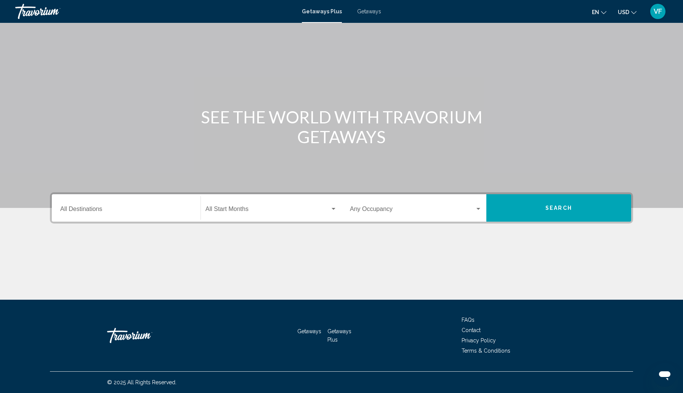
scroll to position [124, 0]
click at [572, 205] on span "Search" at bounding box center [558, 208] width 27 height 6
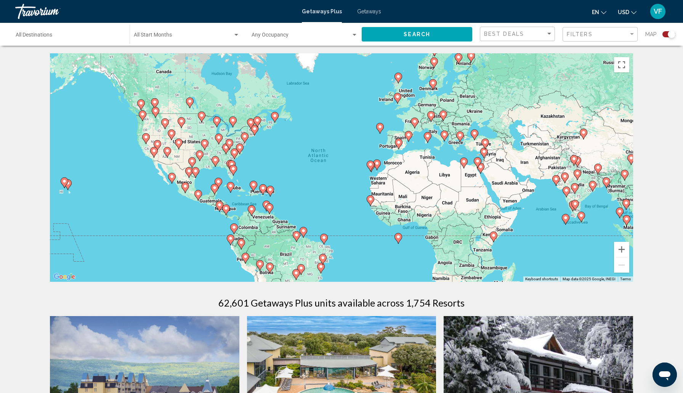
scroll to position [8, 0]
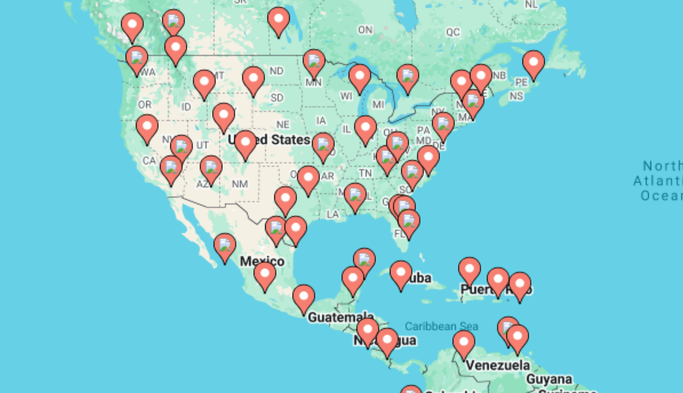
click at [142, 113] on icon "Main content" at bounding box center [142, 108] width 7 height 10
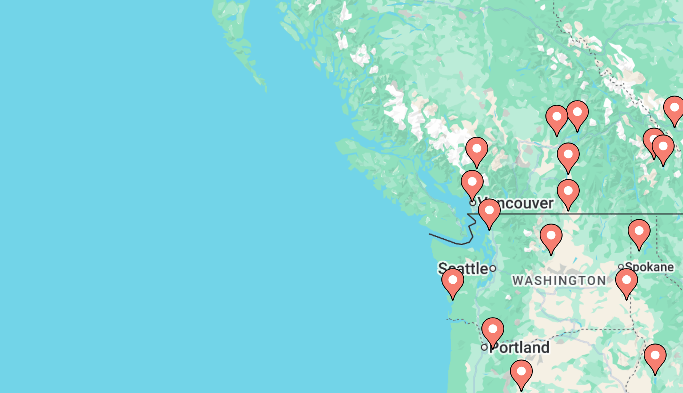
click at [331, 187] on icon "Main content" at bounding box center [331, 182] width 7 height 10
type input "**********"
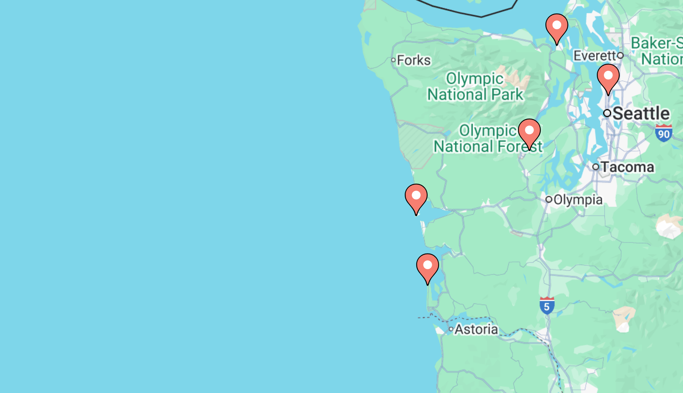
click at [344, 182] on icon "Main content" at bounding box center [345, 178] width 7 height 10
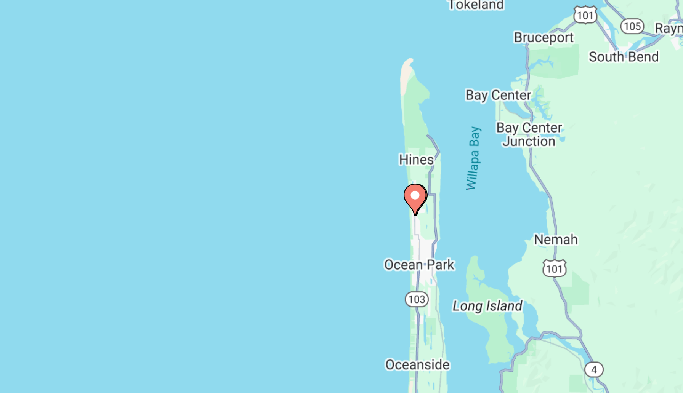
click at [341, 159] on icon "Main content" at bounding box center [340, 154] width 7 height 10
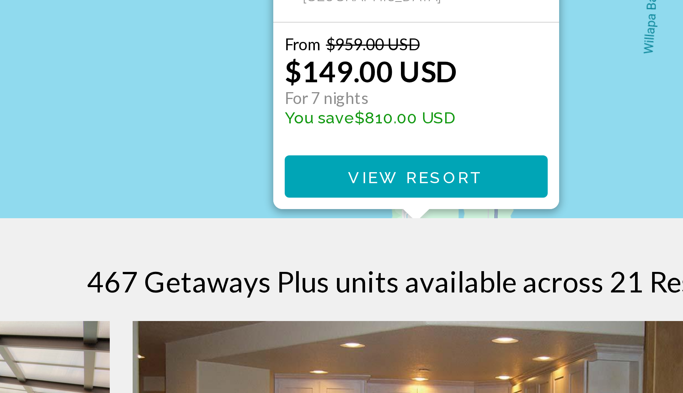
click at [345, 271] on span "View Resort" at bounding box center [340, 268] width 45 height 6
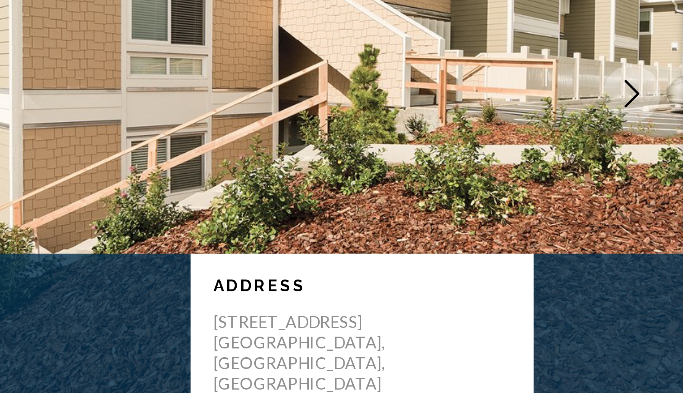
click at [661, 142] on icon "Next image" at bounding box center [665, 137] width 9 height 9
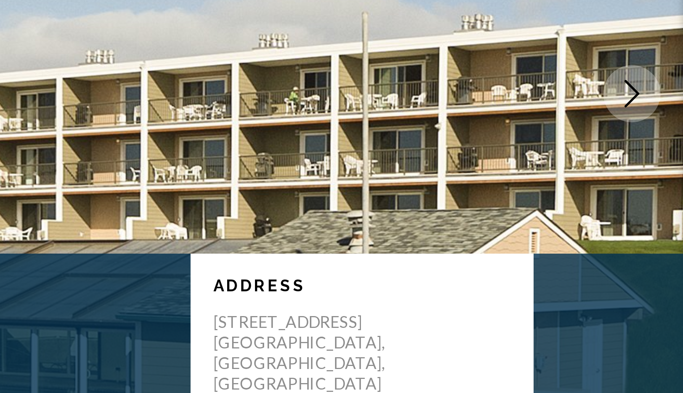
click at [663, 142] on icon "Next image" at bounding box center [665, 137] width 5 height 9
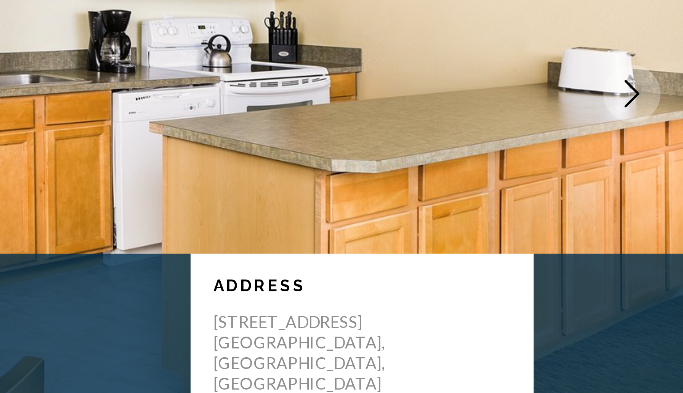
click at [663, 142] on icon "Next image" at bounding box center [665, 137] width 5 height 9
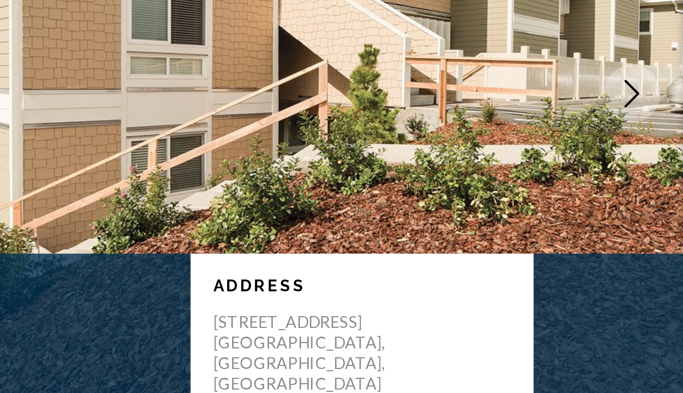
click at [663, 142] on icon "Next image" at bounding box center [665, 137] width 5 height 9
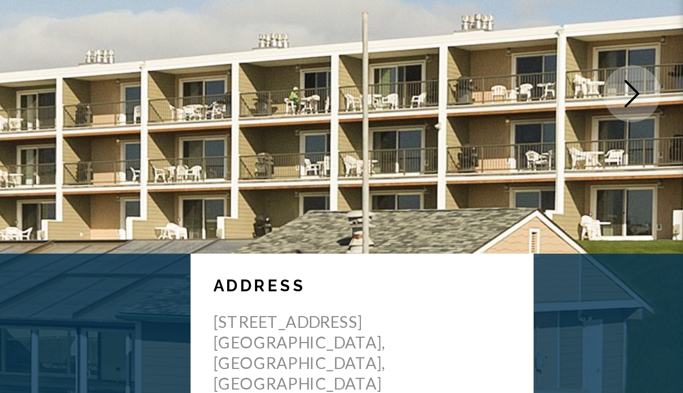
click at [663, 142] on icon "Next image" at bounding box center [665, 137] width 5 height 9
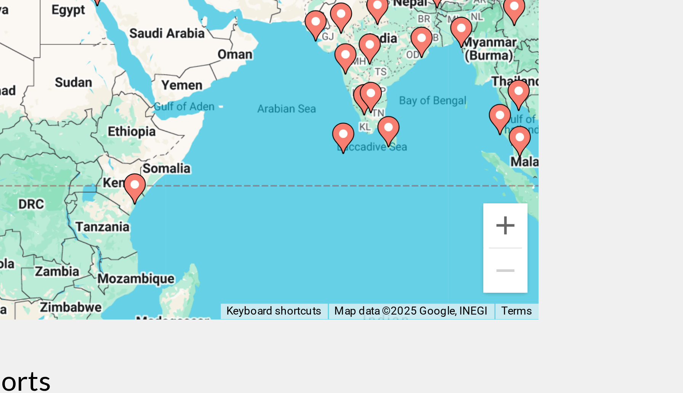
scroll to position [67, 0]
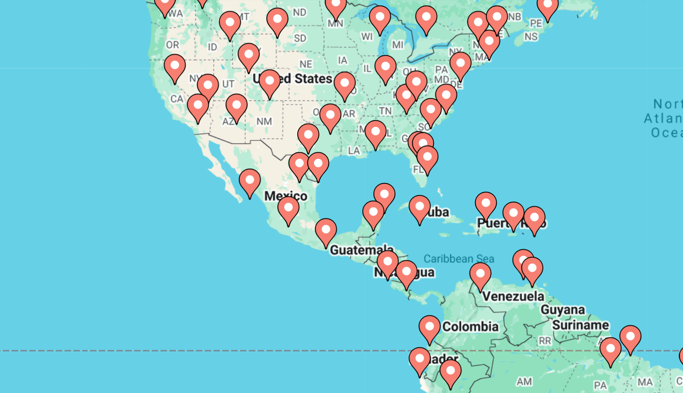
click at [142, 50] on image "Main content" at bounding box center [142, 47] width 5 height 5
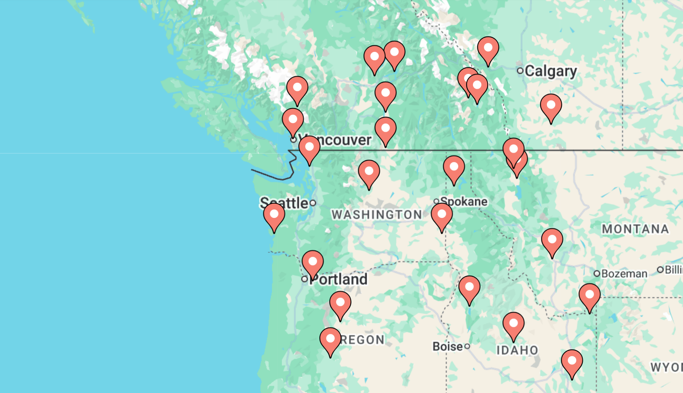
click at [332, 124] on image "Main content" at bounding box center [331, 122] width 5 height 5
type input "**********"
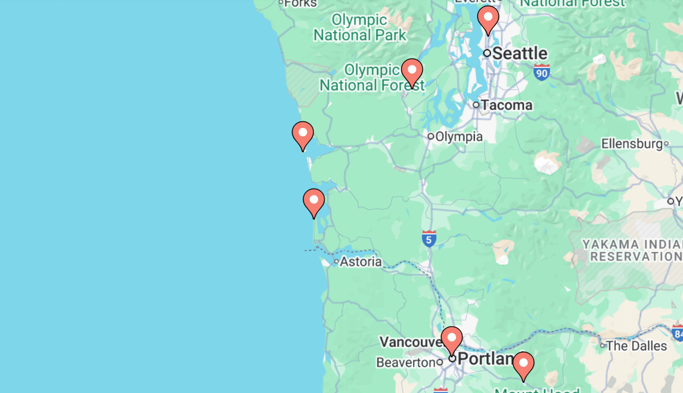
click at [342, 96] on image "Main content" at bounding box center [341, 93] width 5 height 5
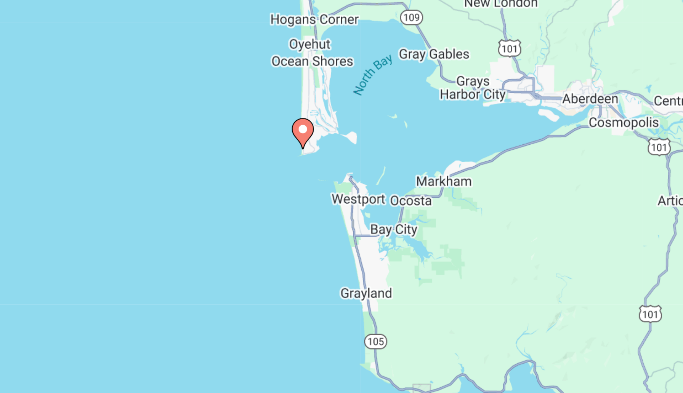
click at [338, 101] on gmp-advanced-marker "Main content" at bounding box center [341, 95] width 8 height 11
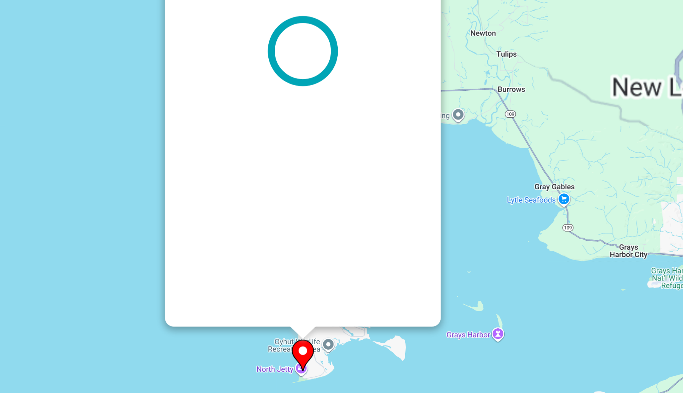
scroll to position [0, 0]
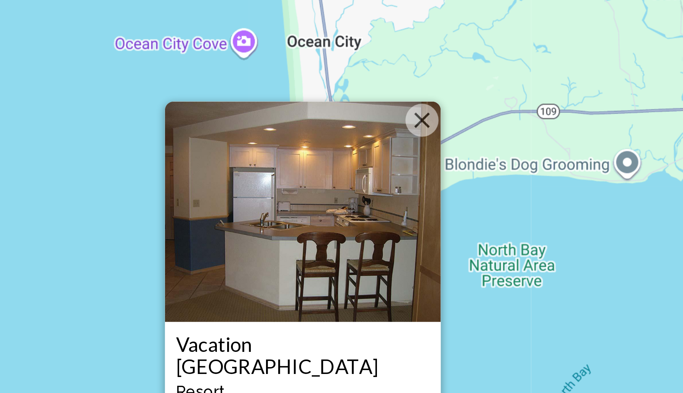
click at [375, 121] on img "Main content" at bounding box center [341, 126] width 95 height 76
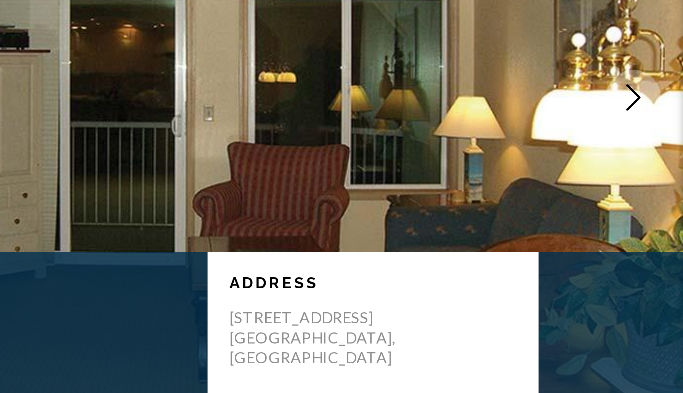
click at [662, 142] on icon "Next image" at bounding box center [665, 137] width 9 height 9
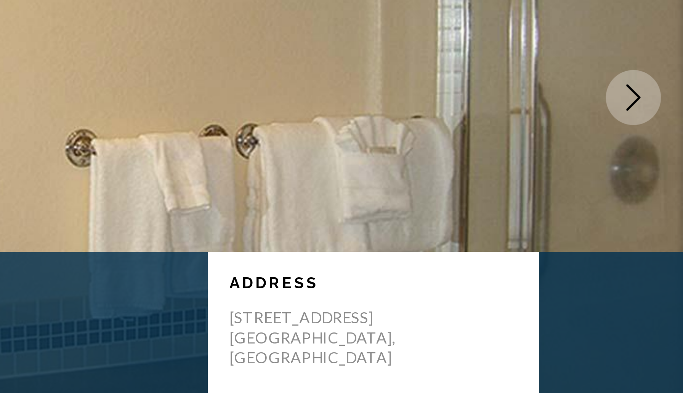
click at [662, 142] on icon "Next image" at bounding box center [665, 137] width 9 height 9
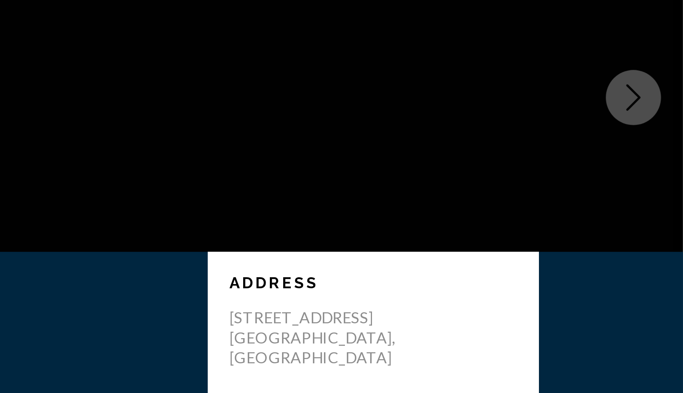
click at [662, 142] on icon "Next image" at bounding box center [665, 137] width 9 height 9
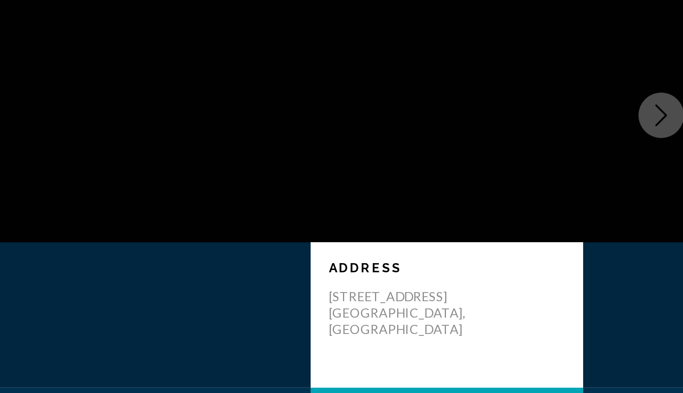
click at [661, 142] on icon "Next image" at bounding box center [665, 137] width 9 height 9
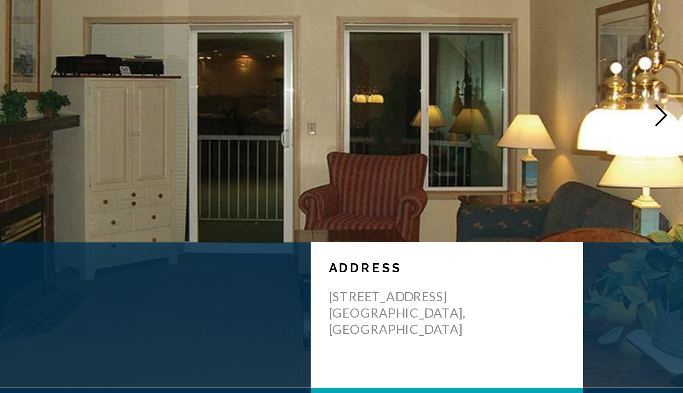
click at [661, 142] on icon "Next image" at bounding box center [665, 137] width 9 height 9
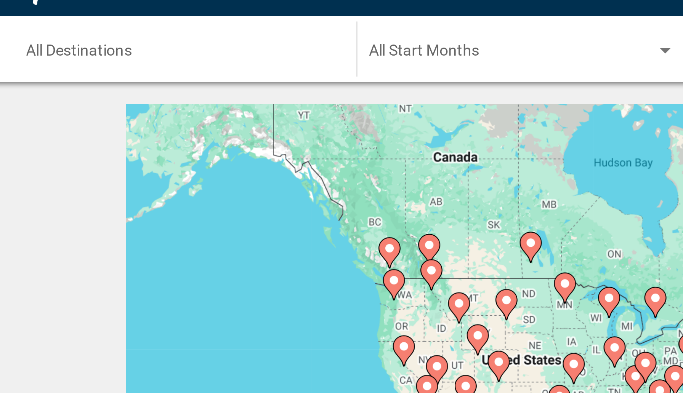
click at [141, 106] on image "Main content" at bounding box center [141, 103] width 5 height 5
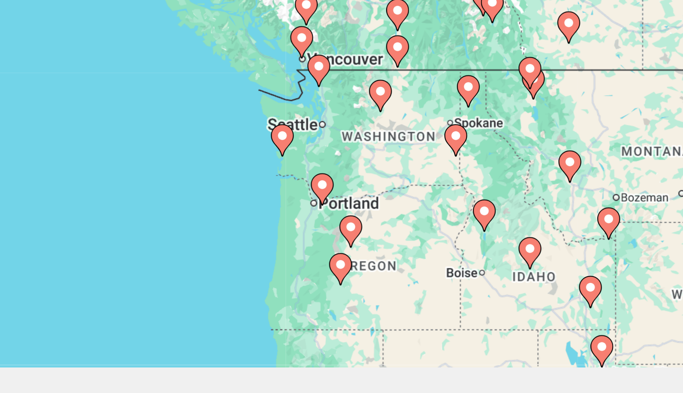
click at [341, 163] on image "Main content" at bounding box center [341, 160] width 5 height 5
type input "**********"
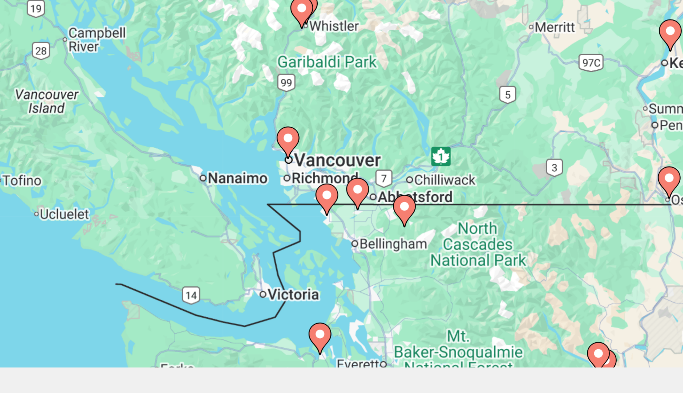
click at [335, 208] on image "Main content" at bounding box center [335, 205] width 5 height 5
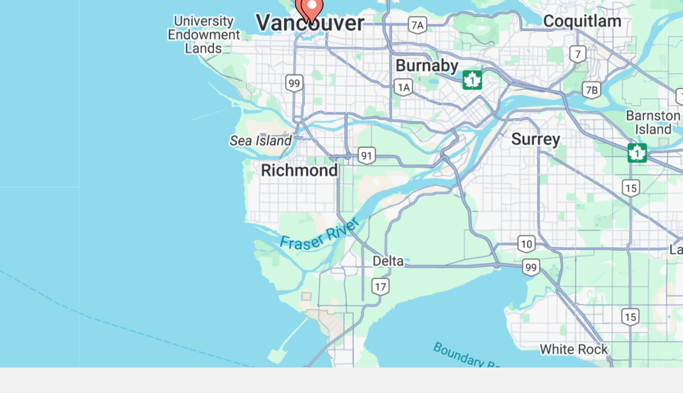
click at [339, 168] on gmp-advanced-marker "Main content" at bounding box center [343, 162] width 8 height 11
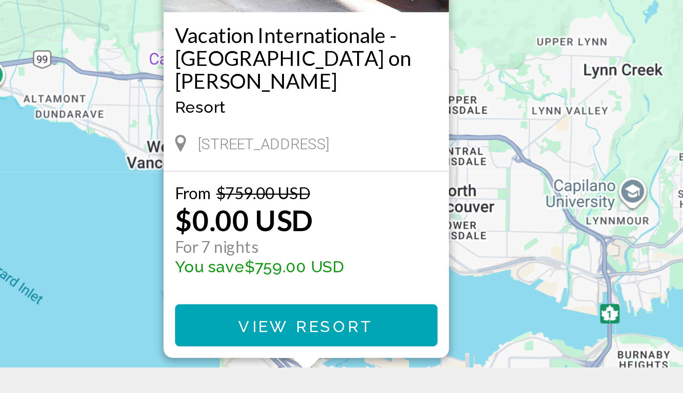
click at [405, 172] on div "To activate drag with keyboard, press Alt + Enter. Once in keyboard drag state,…" at bounding box center [341, 167] width 583 height 229
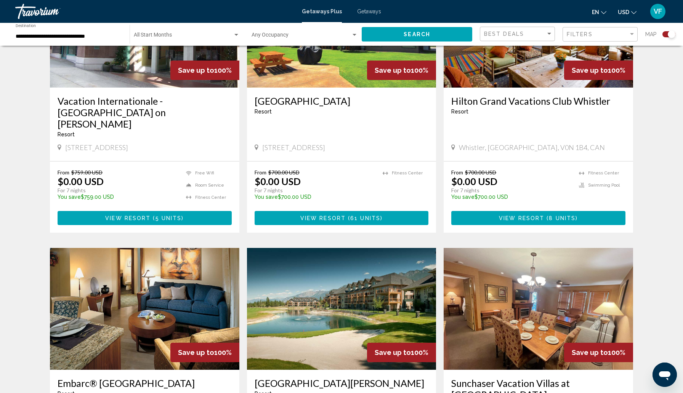
scroll to position [351, 0]
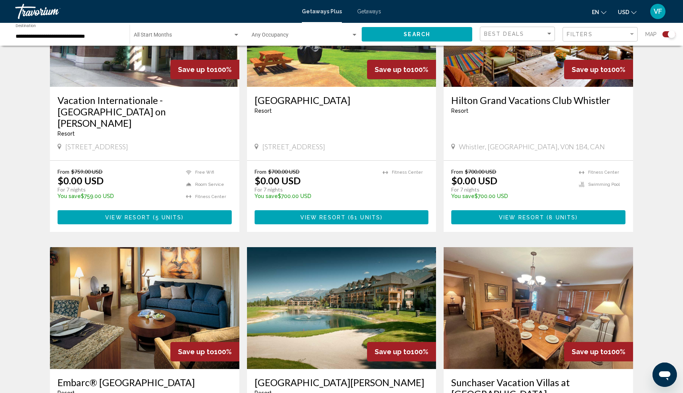
click at [668, 38] on div "Search widget" at bounding box center [671, 34] width 8 height 8
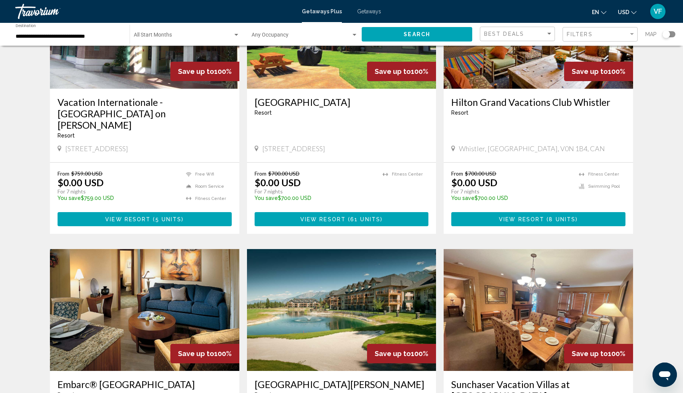
click at [668, 37] on div "Search widget" at bounding box center [668, 34] width 13 height 6
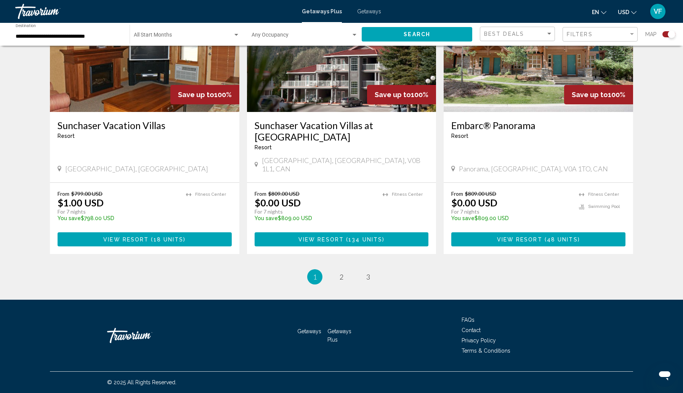
scroll to position [1359, 0]
click at [342, 281] on span "2" at bounding box center [341, 277] width 4 height 8
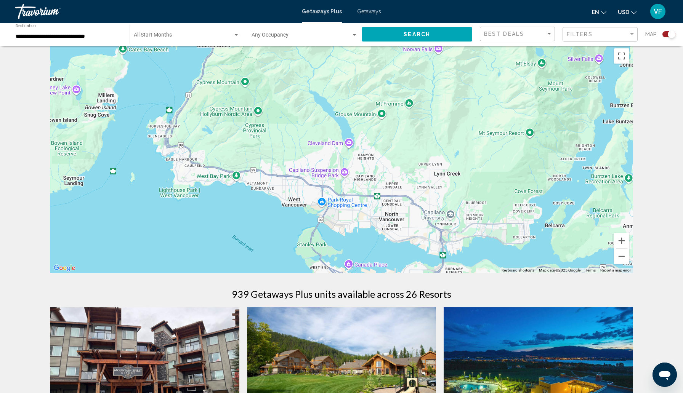
scroll to position [11, 0]
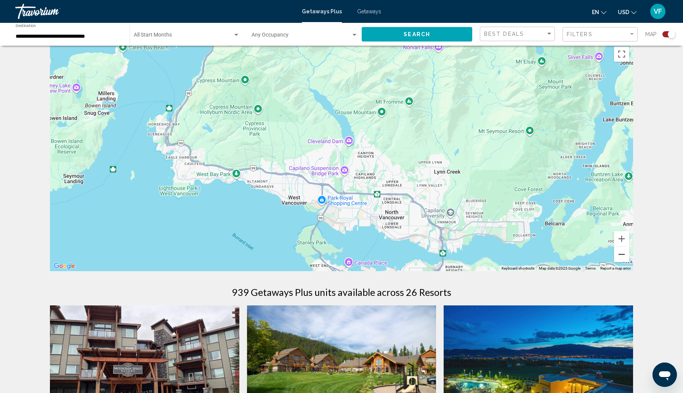
click at [629, 262] on button "Zoom out" at bounding box center [621, 254] width 15 height 15
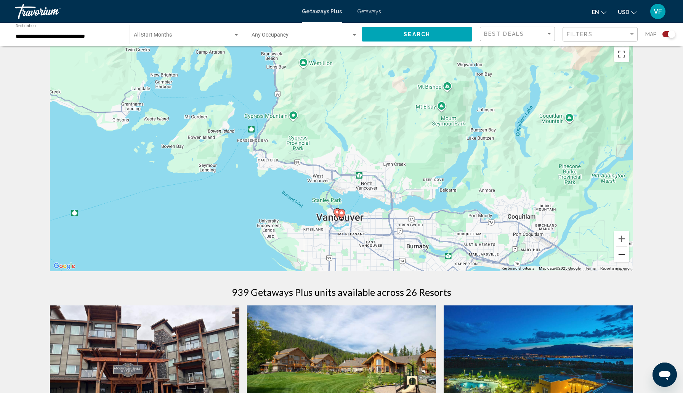
click at [629, 262] on button "Zoom out" at bounding box center [621, 254] width 15 height 15
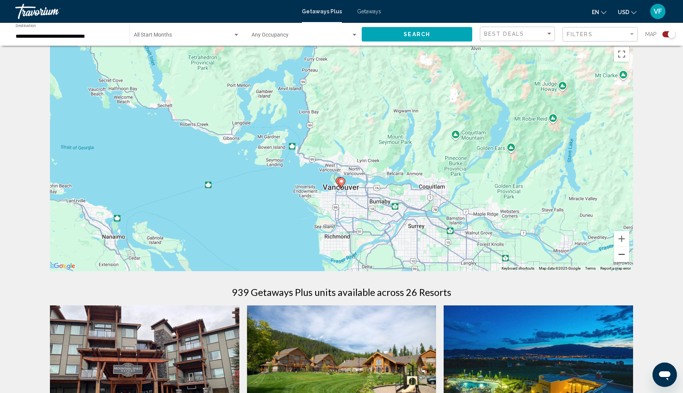
click at [629, 262] on button "Zoom out" at bounding box center [621, 254] width 15 height 15
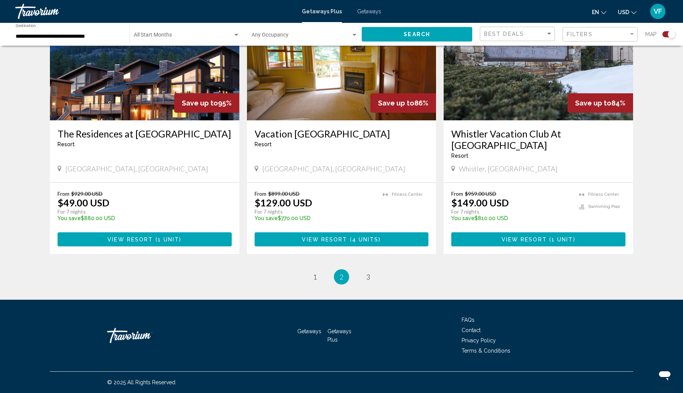
scroll to position [1320, 0]
click at [370, 281] on span "3" at bounding box center [368, 277] width 4 height 8
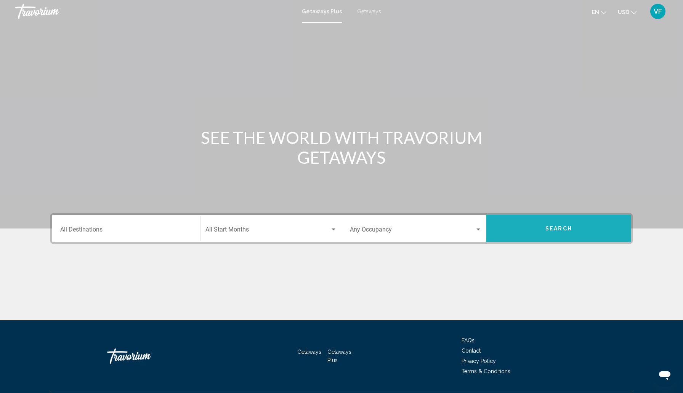
click at [558, 242] on button "Search" at bounding box center [558, 228] width 145 height 27
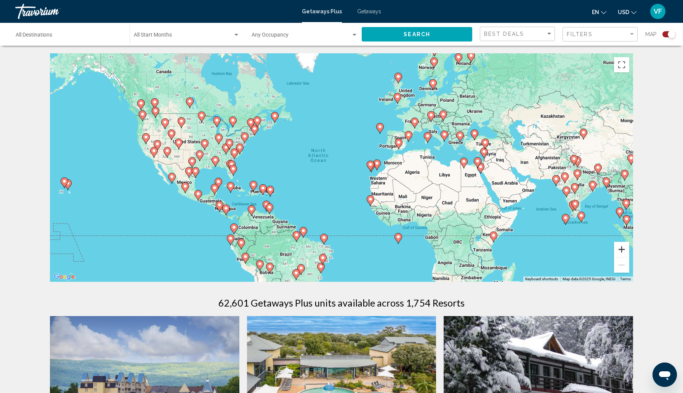
click at [629, 257] on button "Zoom in" at bounding box center [621, 249] width 15 height 15
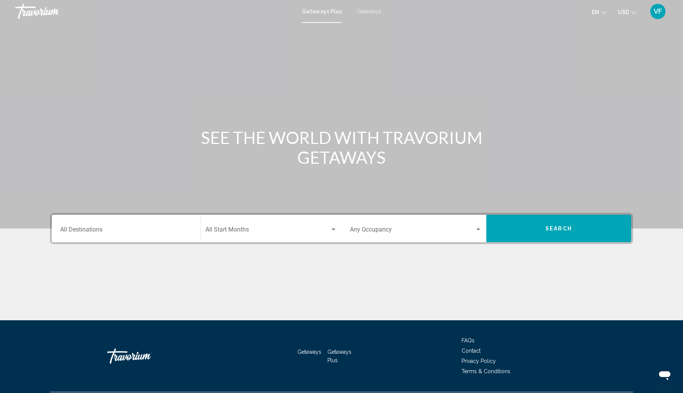
click at [532, 242] on button "Search" at bounding box center [558, 228] width 145 height 27
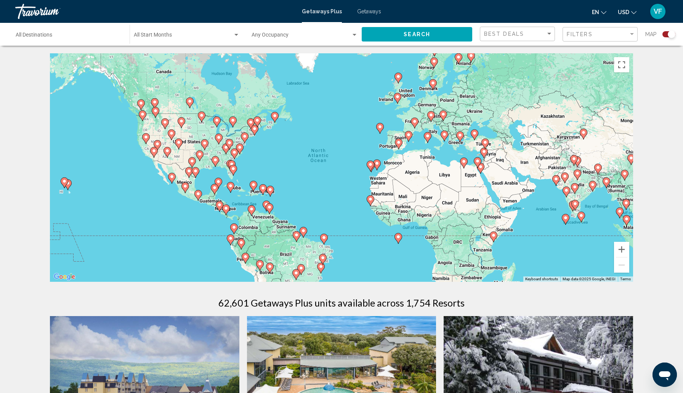
click at [66, 184] on image "Main content" at bounding box center [64, 181] width 5 height 5
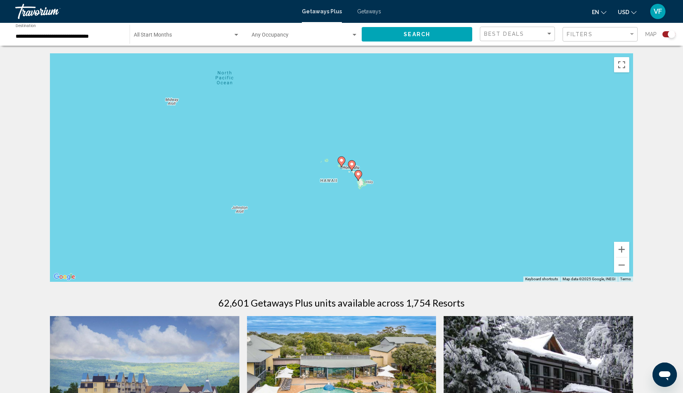
click at [341, 163] on image "Main content" at bounding box center [341, 160] width 5 height 5
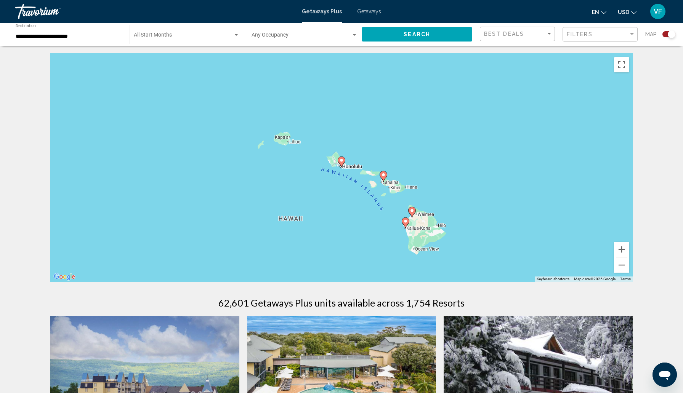
click at [406, 224] on image "Main content" at bounding box center [405, 221] width 5 height 5
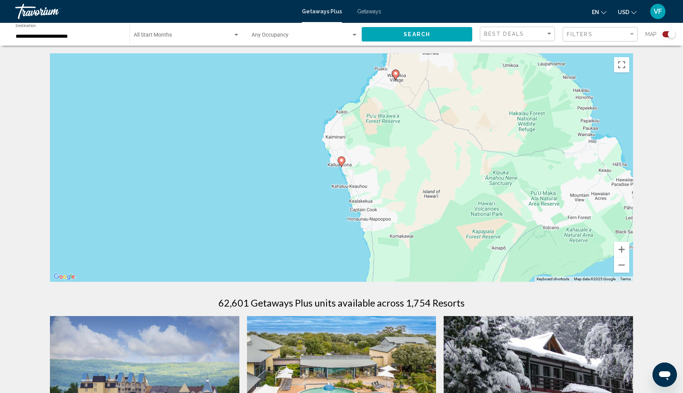
click at [343, 167] on icon "Main content" at bounding box center [341, 162] width 7 height 10
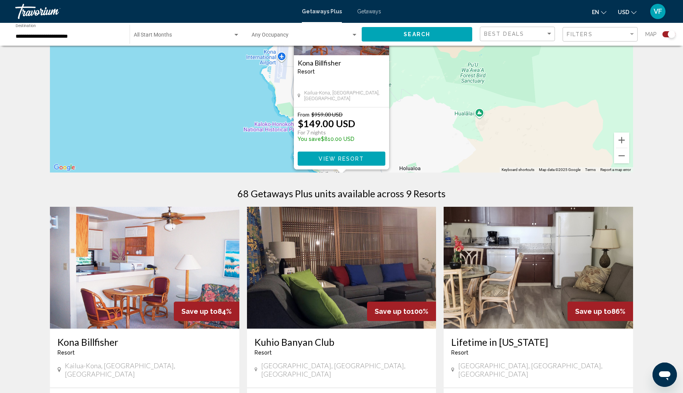
scroll to position [107, 0]
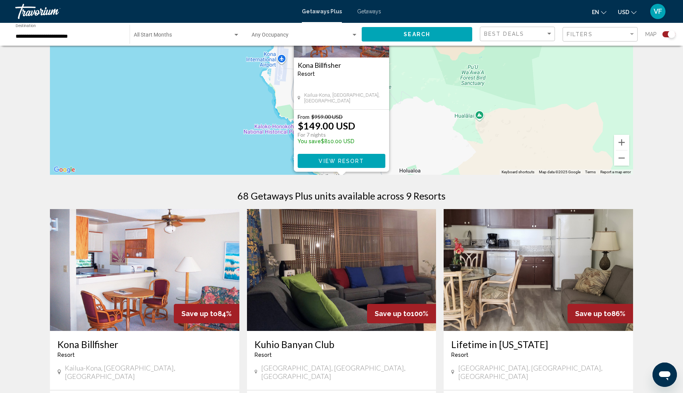
click at [439, 148] on div "To activate drag with keyboard, press Alt + Enter. Once in keyboard drag state,…" at bounding box center [341, 60] width 583 height 229
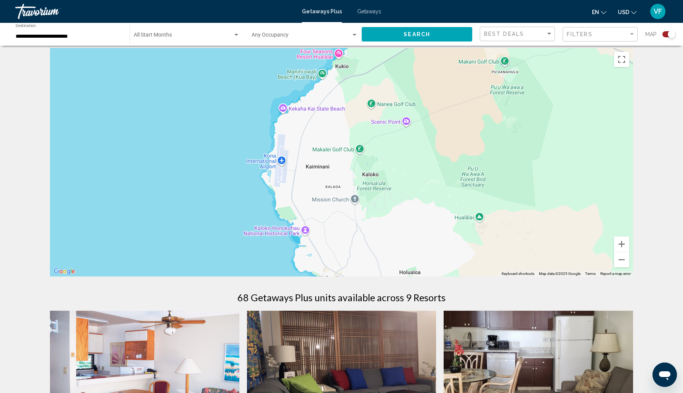
scroll to position [0, 0]
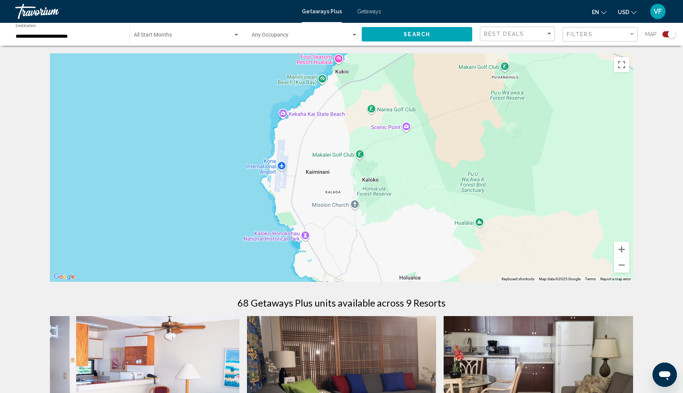
click at [284, 127] on div "To activate drag with keyboard, press Alt + Enter. Once in keyboard drag state,…" at bounding box center [341, 167] width 583 height 229
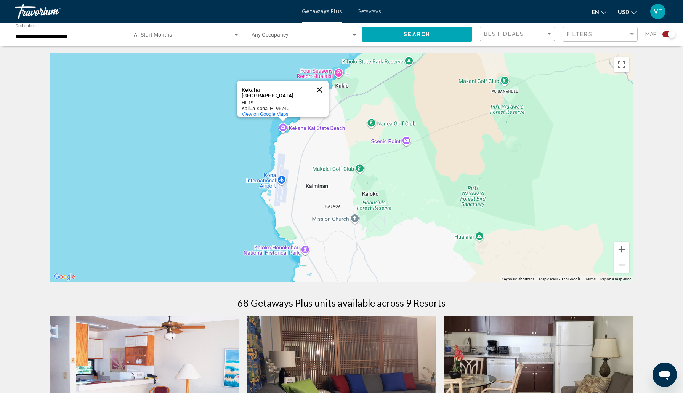
click at [319, 98] on button "Close" at bounding box center [319, 90] width 18 height 18
click at [629, 273] on button "Zoom out" at bounding box center [621, 264] width 15 height 15
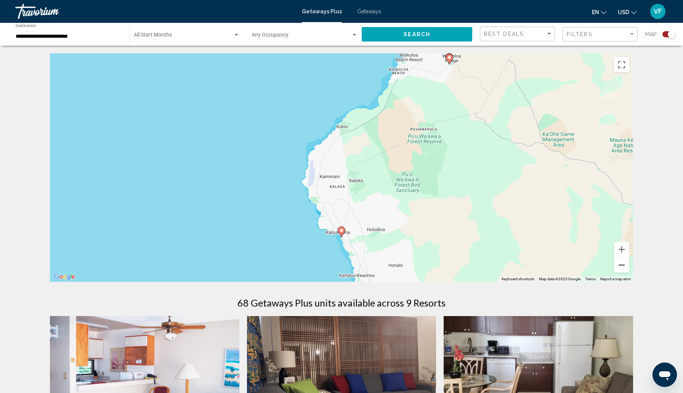
click at [629, 273] on button "Zoom out" at bounding box center [621, 264] width 15 height 15
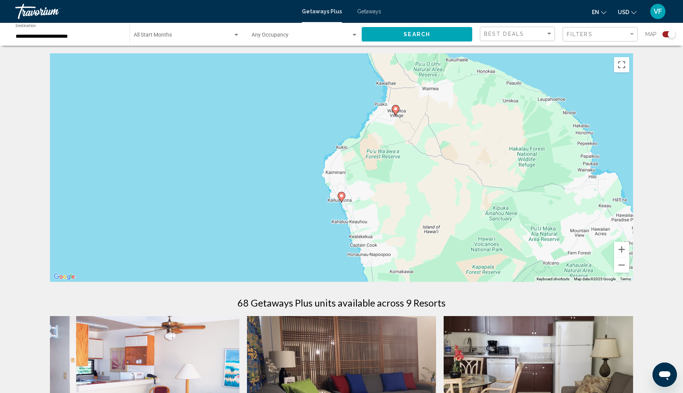
click at [396, 111] on image "Main content" at bounding box center [395, 109] width 5 height 5
type input "**********"
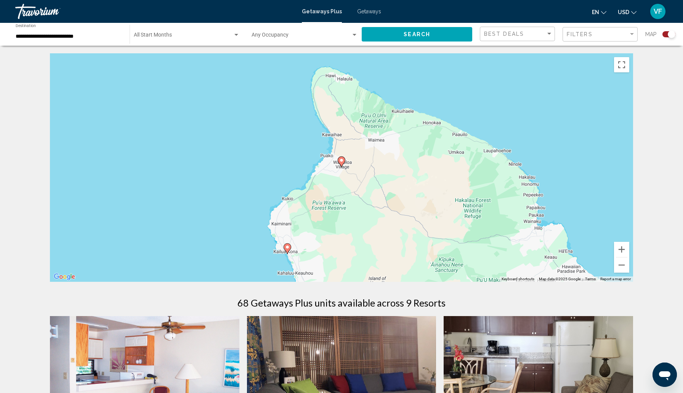
click at [343, 163] on image "Main content" at bounding box center [341, 160] width 5 height 5
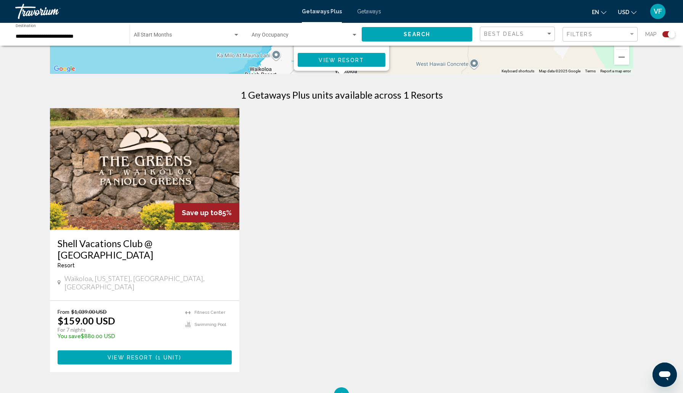
scroll to position [213, 0]
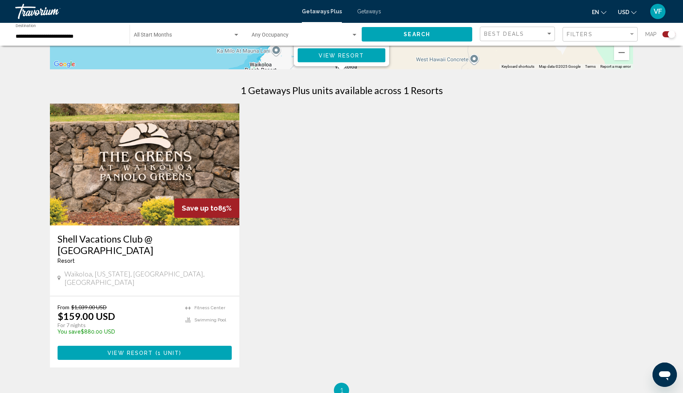
click at [177, 209] on img "Main content" at bounding box center [144, 165] width 189 height 122
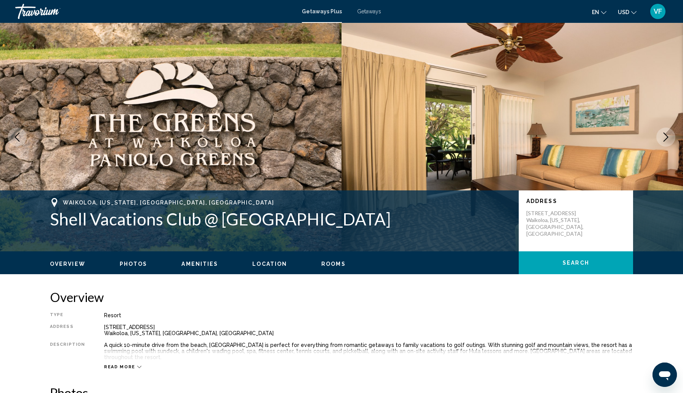
click at [661, 142] on icon "Next image" at bounding box center [665, 137] width 9 height 9
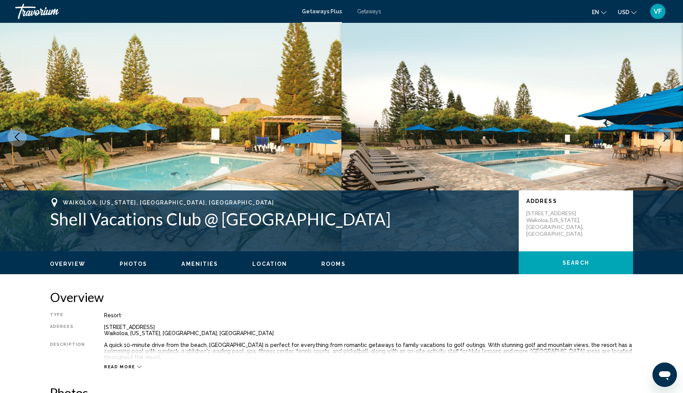
click at [661, 142] on icon "Next image" at bounding box center [665, 137] width 9 height 9
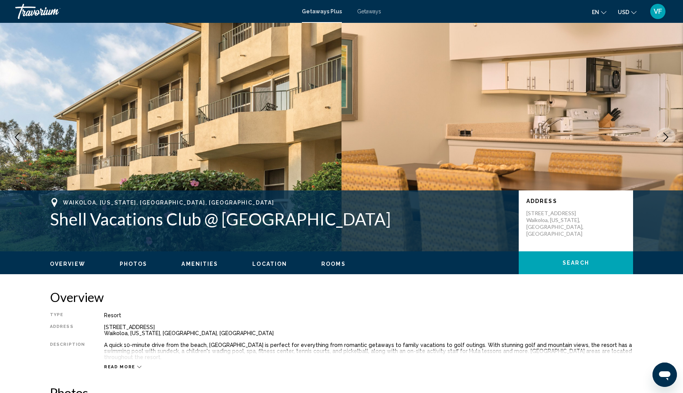
click at [661, 142] on icon "Next image" at bounding box center [665, 137] width 9 height 9
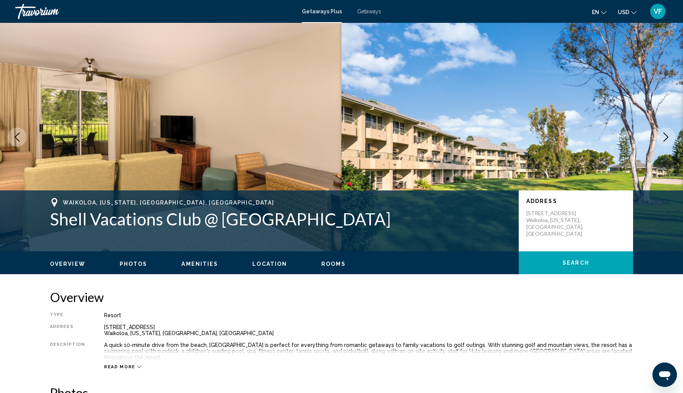
click at [661, 142] on icon "Next image" at bounding box center [665, 137] width 9 height 9
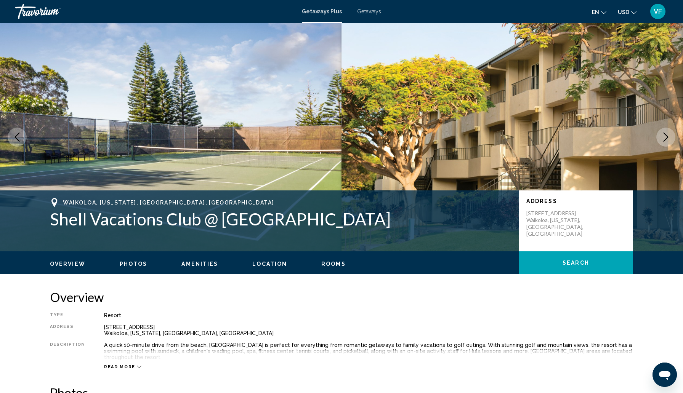
click at [661, 142] on icon "Next image" at bounding box center [665, 137] width 9 height 9
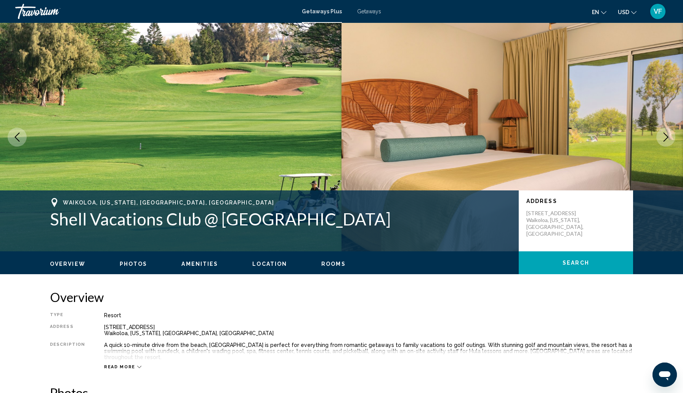
click at [661, 142] on icon "Next image" at bounding box center [665, 137] width 9 height 9
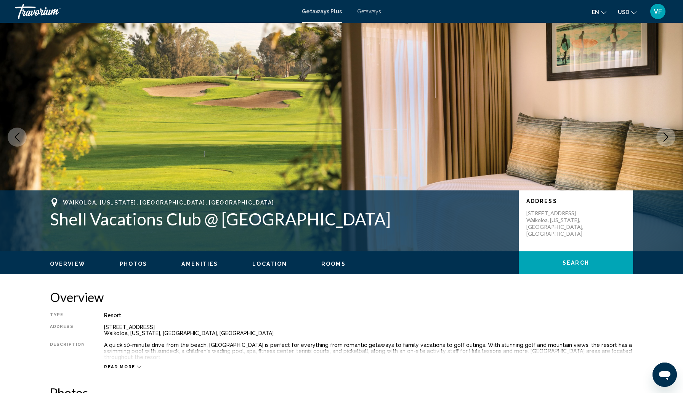
click at [661, 142] on icon "Next image" at bounding box center [665, 137] width 9 height 9
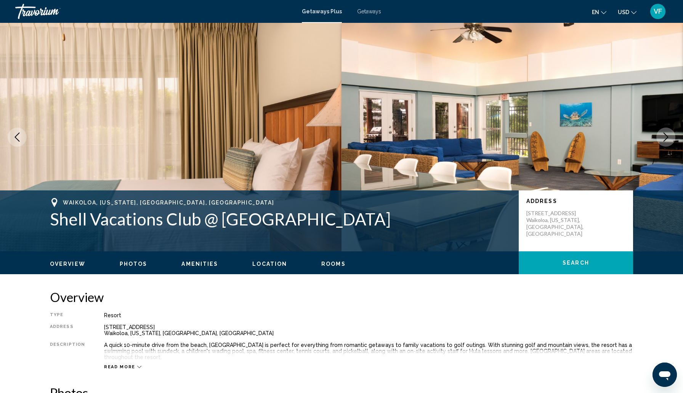
click at [661, 142] on icon "Next image" at bounding box center [665, 137] width 9 height 9
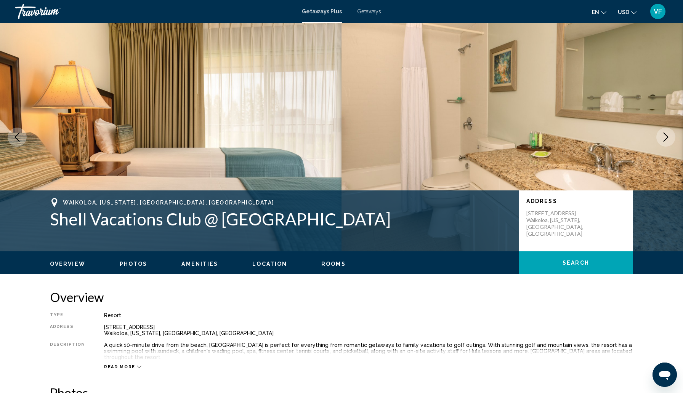
click at [661, 142] on icon "Next image" at bounding box center [665, 137] width 9 height 9
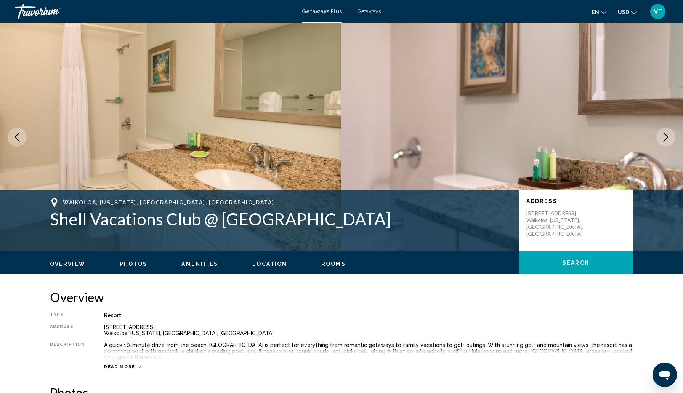
click at [661, 142] on icon "Next image" at bounding box center [665, 137] width 9 height 9
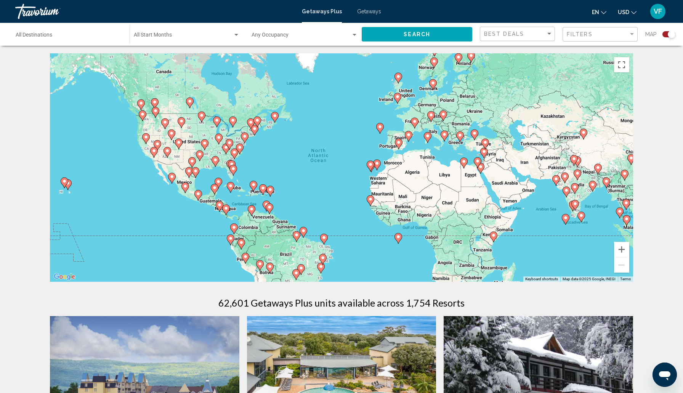
click at [70, 190] on icon "Main content" at bounding box center [67, 185] width 7 height 10
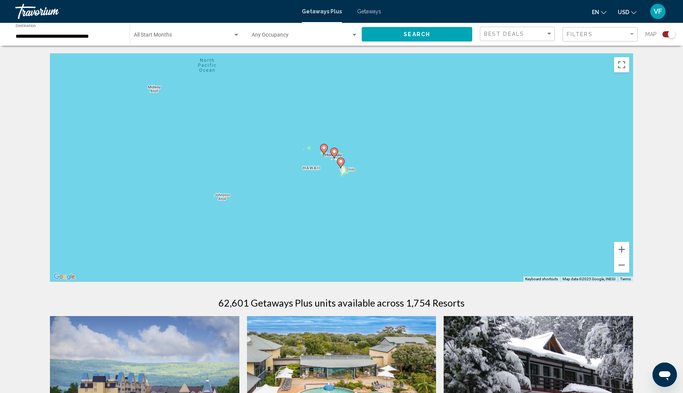
click at [322, 150] on image "Main content" at bounding box center [323, 147] width 5 height 5
type input "**********"
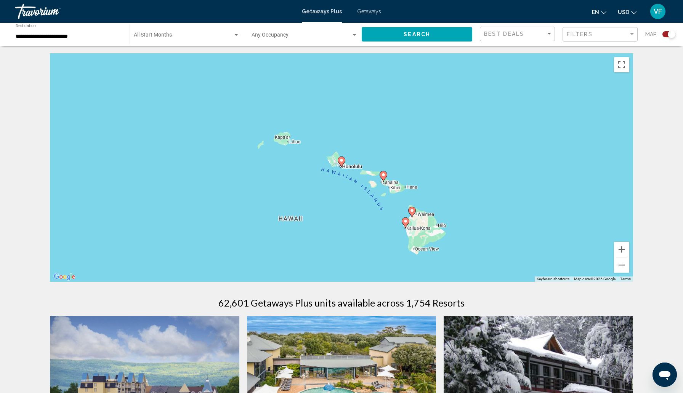
click at [340, 163] on image "Main content" at bounding box center [341, 160] width 5 height 5
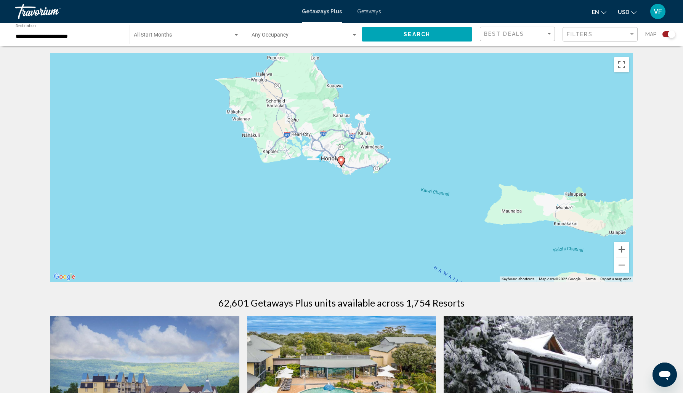
click at [342, 162] on image "Main content" at bounding box center [341, 160] width 5 height 5
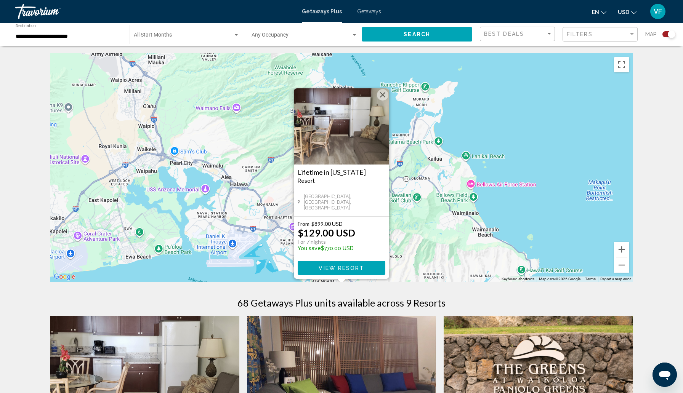
click at [329, 122] on img "Main content" at bounding box center [341, 126] width 95 height 76
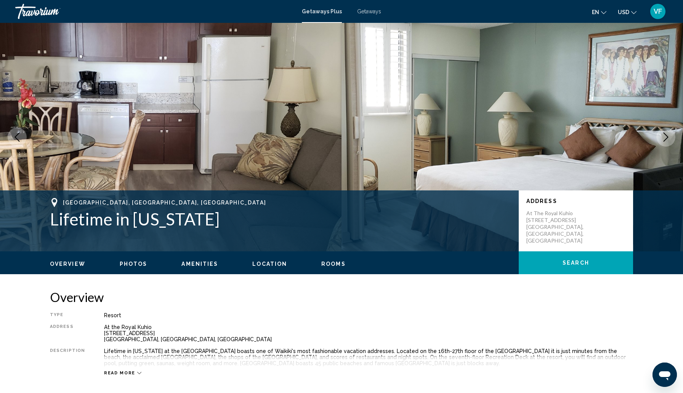
click at [661, 142] on icon "Next image" at bounding box center [665, 137] width 9 height 9
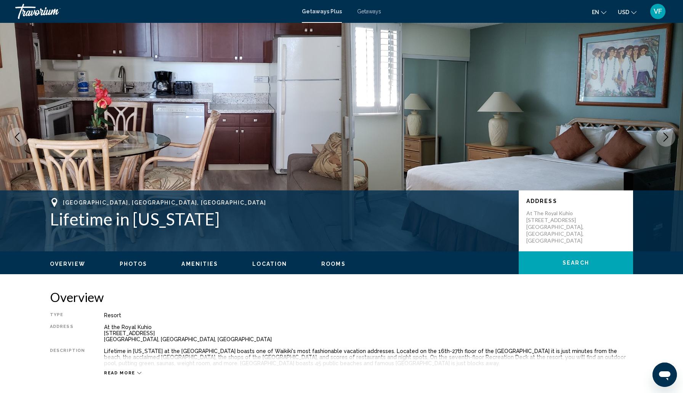
click at [663, 142] on icon "Next image" at bounding box center [665, 137] width 9 height 9
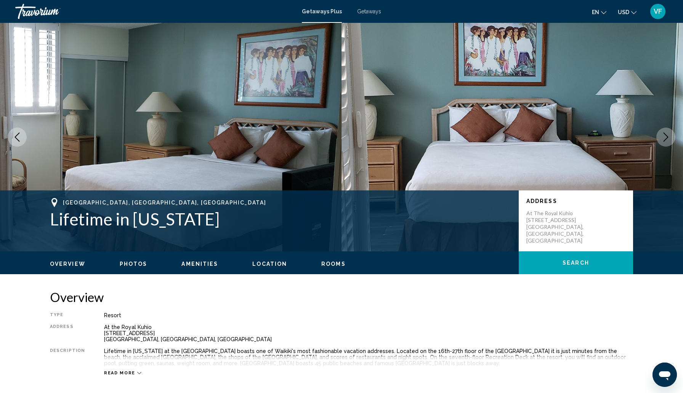
click at [661, 142] on icon "Next image" at bounding box center [665, 137] width 9 height 9
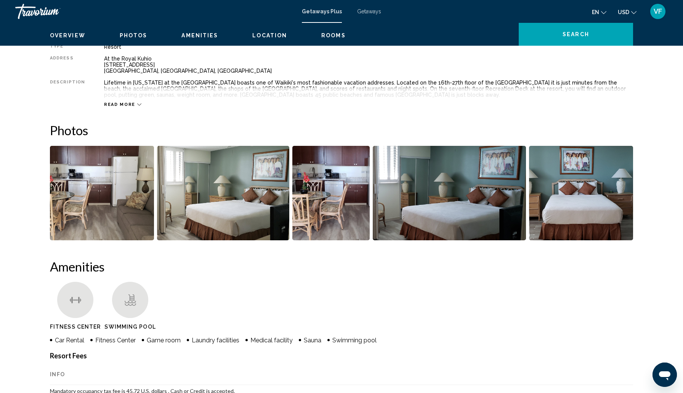
scroll to position [267, 0]
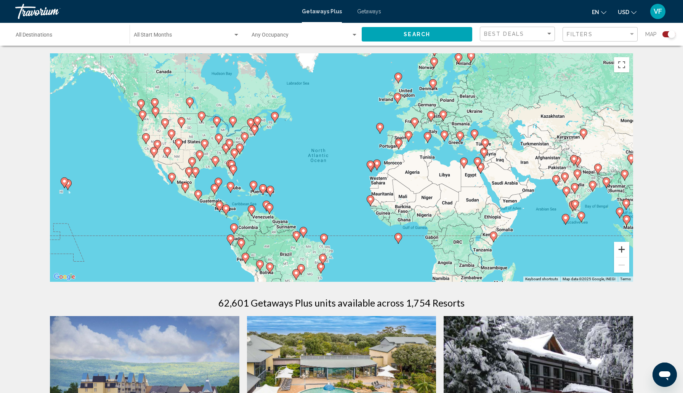
click at [629, 257] on button "Zoom in" at bounding box center [621, 249] width 15 height 15
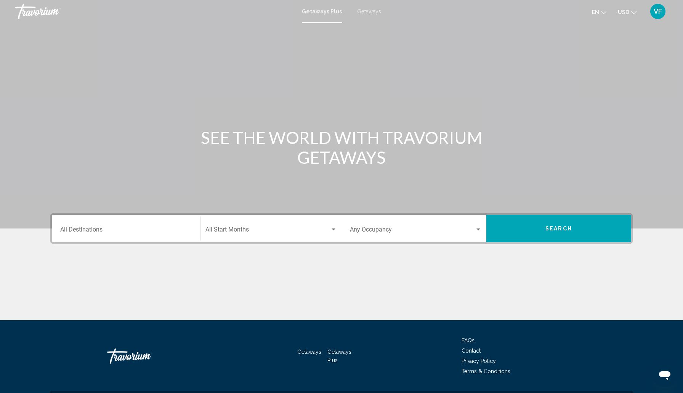
drag, startPoint x: 98, startPoint y: 228, endPoint x: 443, endPoint y: 218, distance: 344.8
click at [442, 218] on div "Main content" at bounding box center [341, 114] width 683 height 229
click at [572, 232] on span "Search" at bounding box center [558, 229] width 27 height 6
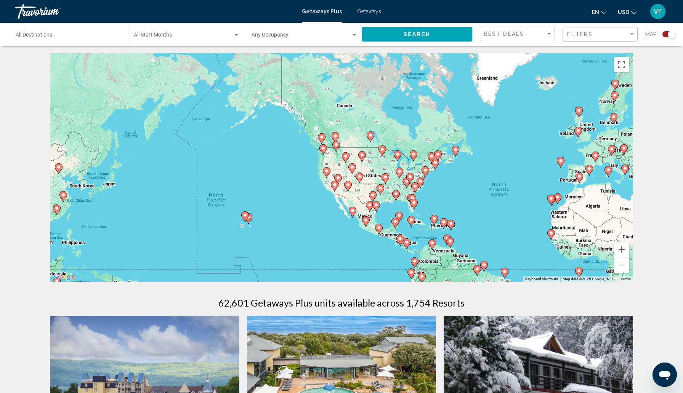
drag, startPoint x: 278, startPoint y: 182, endPoint x: 459, endPoint y: 216, distance: 184.1
click at [629, 257] on button "Zoom in" at bounding box center [621, 249] width 15 height 15
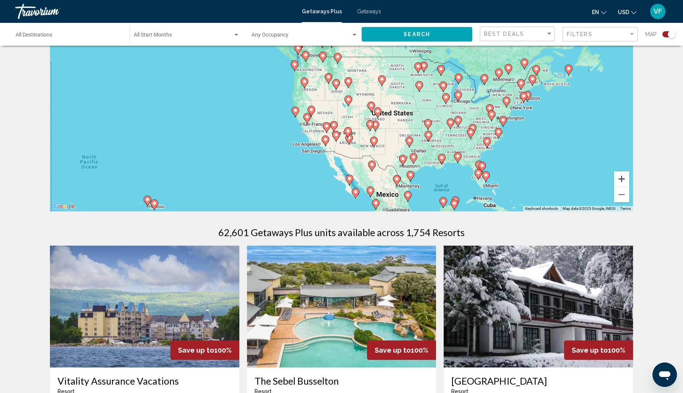
scroll to position [72, 0]
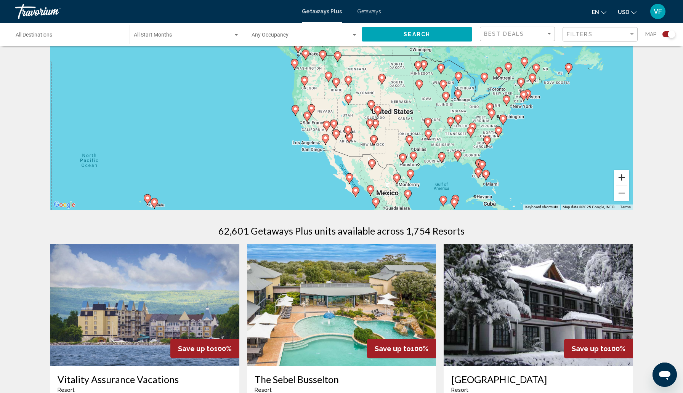
click at [629, 185] on button "Zoom in" at bounding box center [621, 177] width 15 height 15
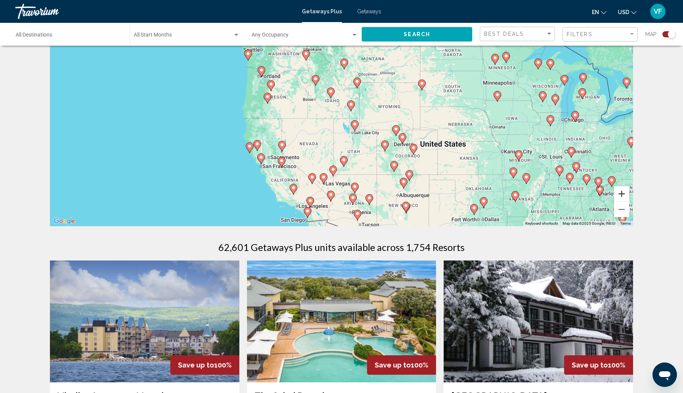
scroll to position [53, 0]
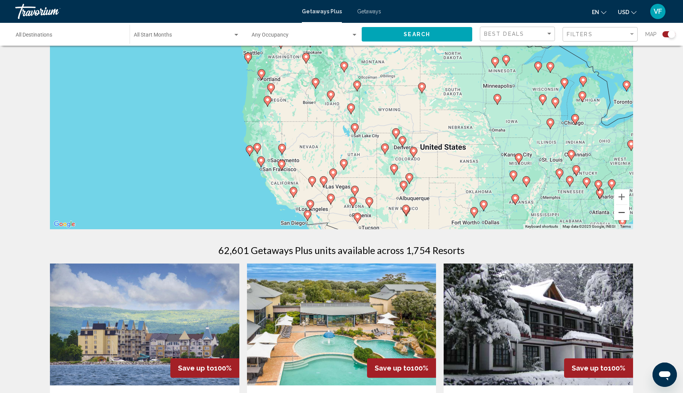
click at [629, 220] on button "Zoom out" at bounding box center [621, 212] width 15 height 15
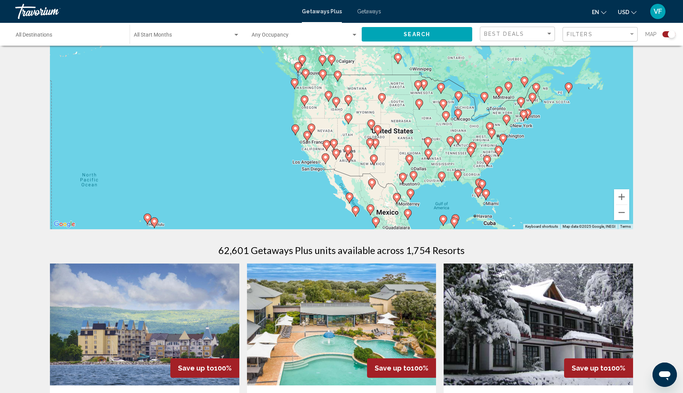
click at [356, 212] on image "Main content" at bounding box center [355, 210] width 5 height 5
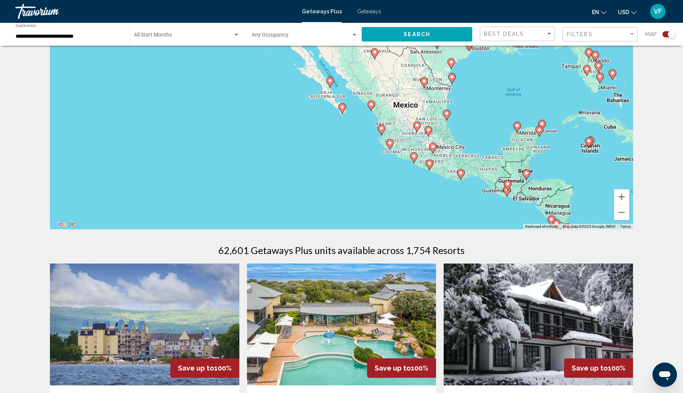
click at [342, 109] on image "Main content" at bounding box center [342, 107] width 5 height 5
type input "**********"
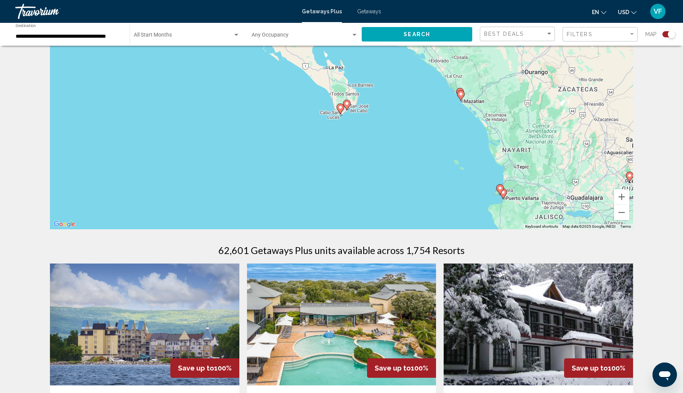
click at [342, 110] on image "Main content" at bounding box center [340, 107] width 5 height 5
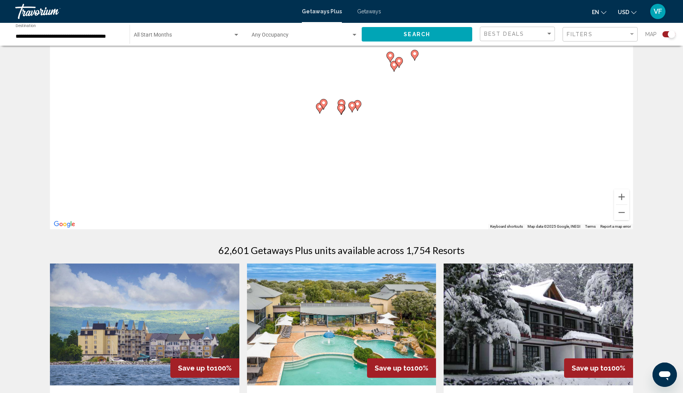
click at [360, 110] on icon "Main content" at bounding box center [357, 106] width 7 height 10
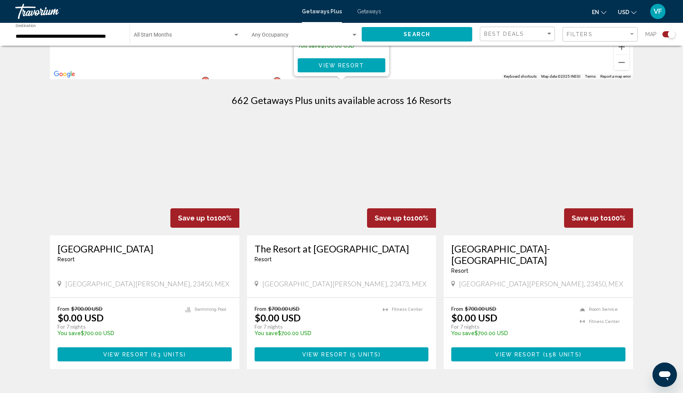
scroll to position [203, 0]
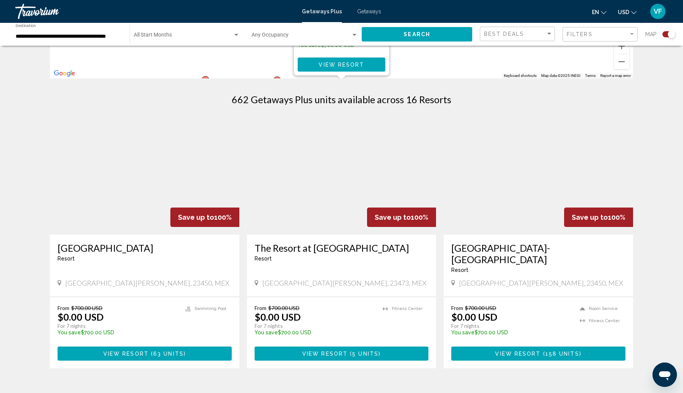
click at [177, 222] on img "Main content" at bounding box center [144, 174] width 189 height 122
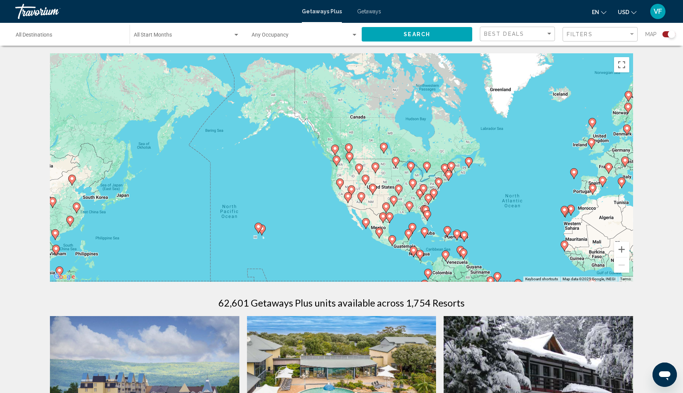
drag, startPoint x: 152, startPoint y: 134, endPoint x: 347, endPoint y: 179, distance: 200.2
click at [347, 179] on div "To activate drag with keyboard, press Alt + Enter. Once in keyboard drag state,…" at bounding box center [341, 167] width 583 height 229
click at [337, 167] on gmp-advanced-marker "Main content" at bounding box center [336, 160] width 8 height 11
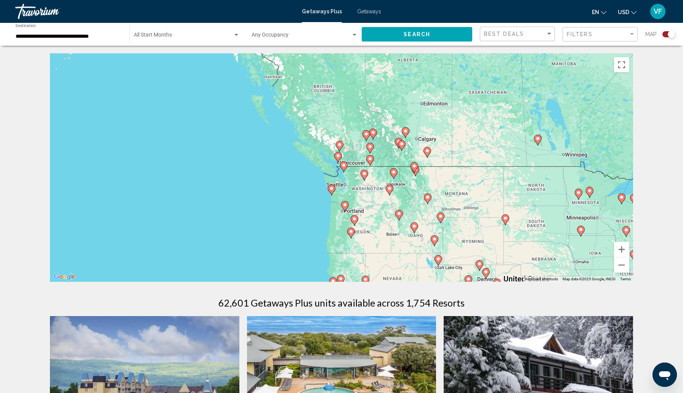
click at [365, 181] on gmp-advanced-marker "Main content" at bounding box center [364, 174] width 8 height 11
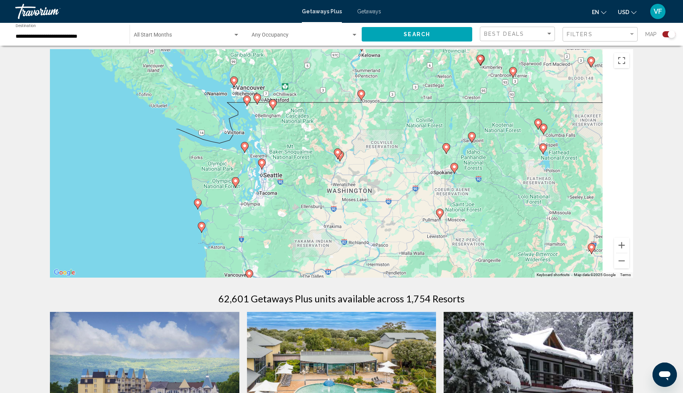
scroll to position [8, 0]
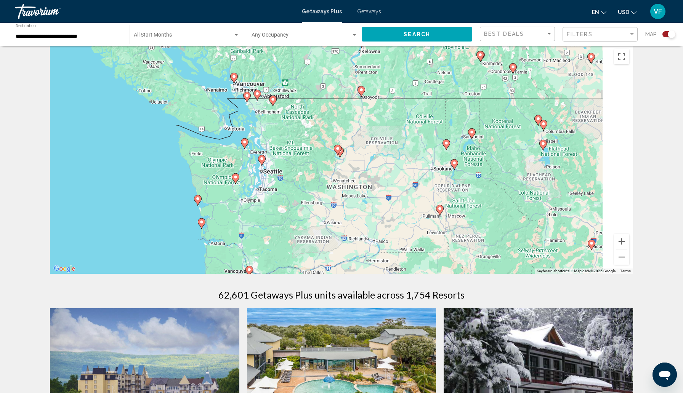
click at [254, 220] on div "To navigate, press the arrow keys. To activate drag with keyboard, press Alt + …" at bounding box center [341, 159] width 583 height 229
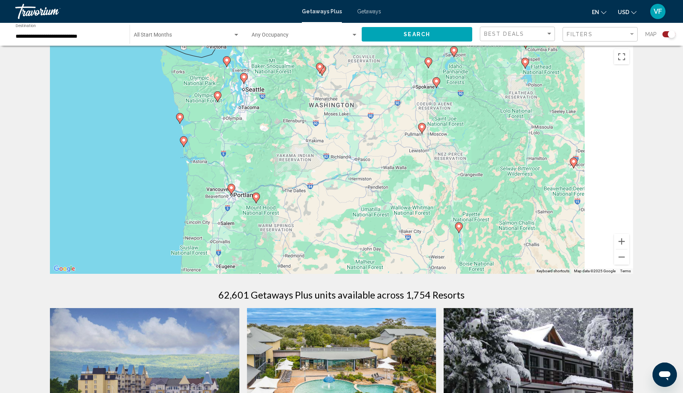
drag, startPoint x: 254, startPoint y: 220, endPoint x: 236, endPoint y: 137, distance: 85.3
click at [236, 137] on div "To navigate, press the arrow keys. To activate drag with keyboard, press Alt + …" at bounding box center [341, 159] width 583 height 229
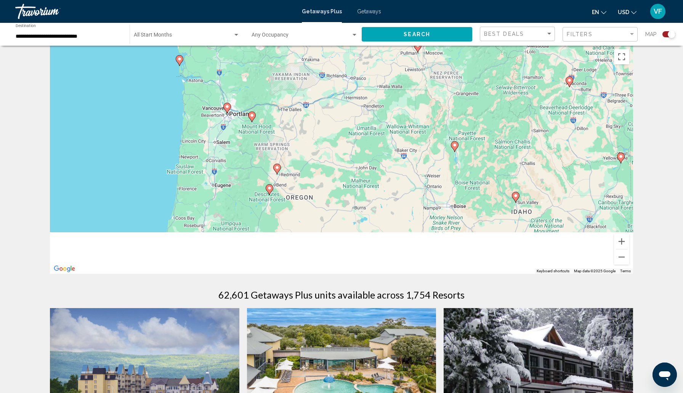
drag, startPoint x: 264, startPoint y: 208, endPoint x: 259, endPoint y: 126, distance: 82.8
click at [259, 126] on div "To navigate, press the arrow keys. To activate drag with keyboard, press Alt + …" at bounding box center [341, 159] width 583 height 229
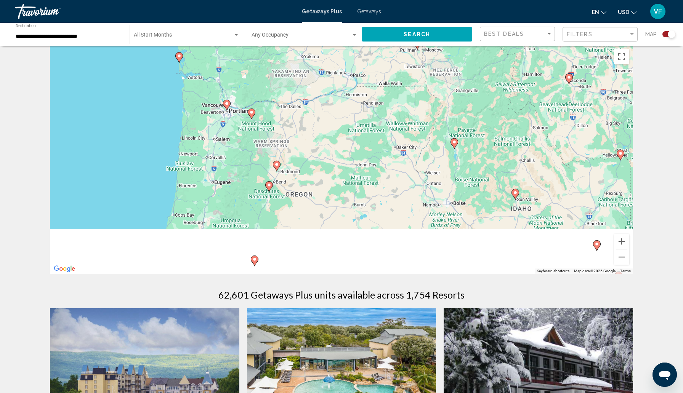
click at [227, 106] on image "Main content" at bounding box center [226, 103] width 5 height 5
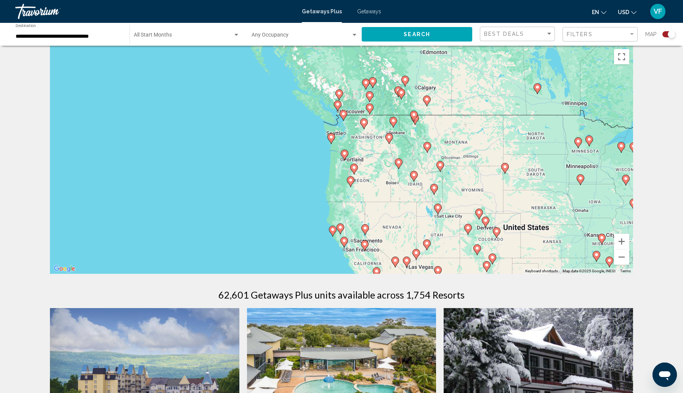
click at [345, 156] on image "Main content" at bounding box center [344, 153] width 5 height 5
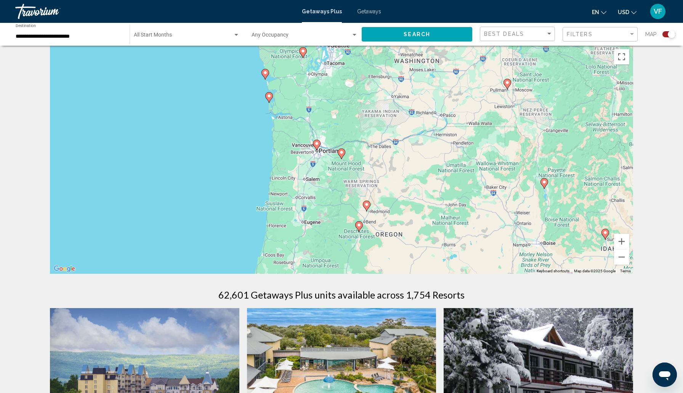
click at [317, 150] on icon "Main content" at bounding box center [316, 145] width 7 height 10
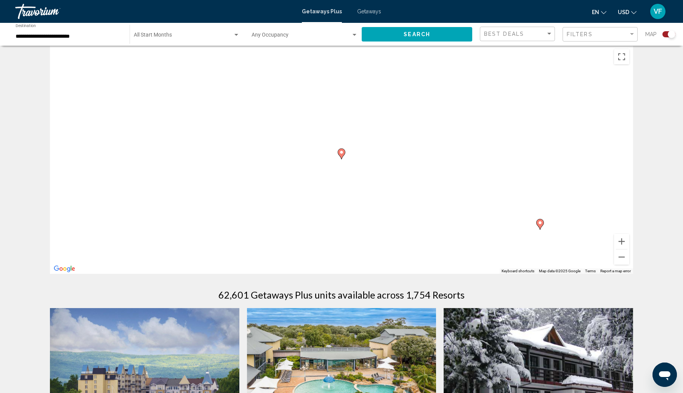
click at [344, 160] on gmp-advanced-marker "Main content" at bounding box center [341, 153] width 8 height 11
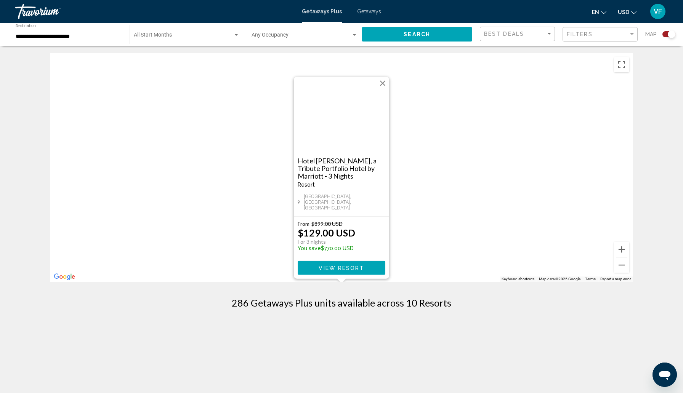
click at [440, 173] on div "To activate drag with keyboard, press Alt + Enter. Once in keyboard drag state,…" at bounding box center [341, 167] width 583 height 229
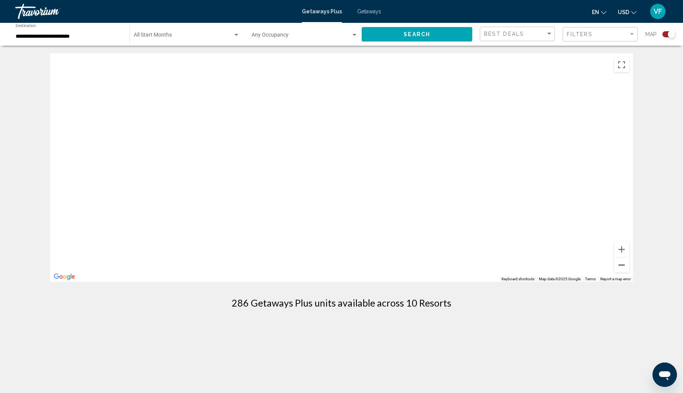
click at [629, 273] on button "Zoom out" at bounding box center [621, 264] width 15 height 15
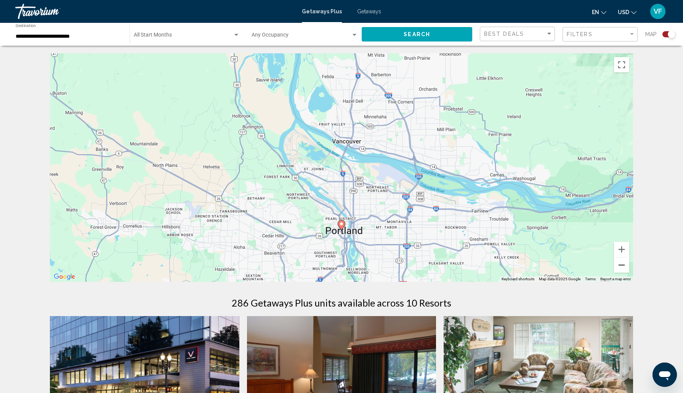
click at [629, 273] on button "Zoom out" at bounding box center [621, 264] width 15 height 15
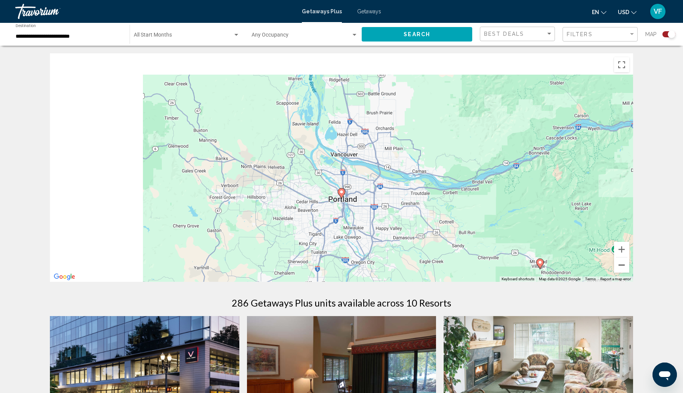
click at [629, 273] on button "Zoom out" at bounding box center [621, 264] width 15 height 15
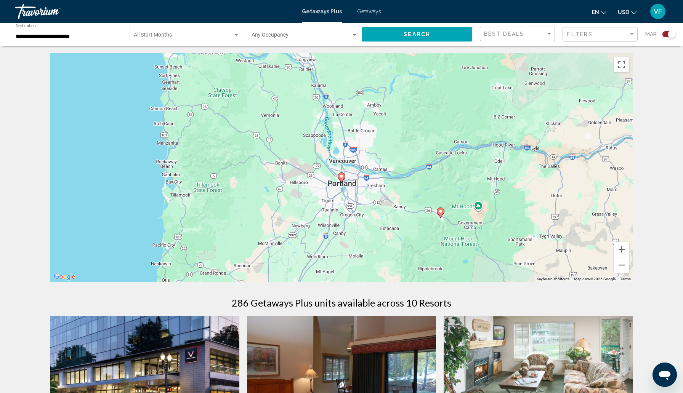
click at [285, 162] on div "To activate drag with keyboard, press Alt + Enter. Once in keyboard drag state,…" at bounding box center [341, 167] width 583 height 229
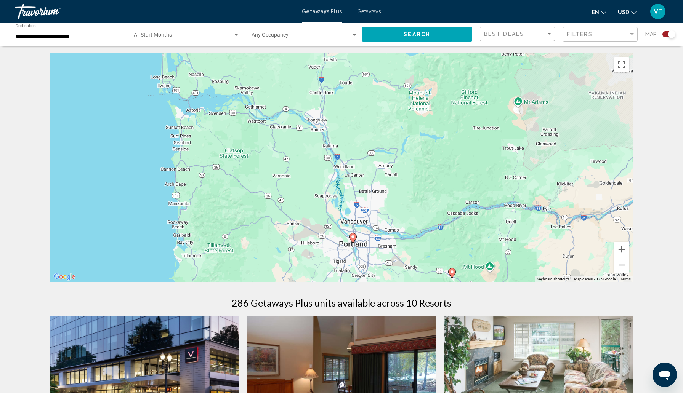
drag, startPoint x: 285, startPoint y: 162, endPoint x: 298, endPoint y: 243, distance: 81.4
click at [298, 243] on div "To activate drag with keyboard, press Alt + Enter. Once in keyboard drag state,…" at bounding box center [341, 167] width 583 height 229
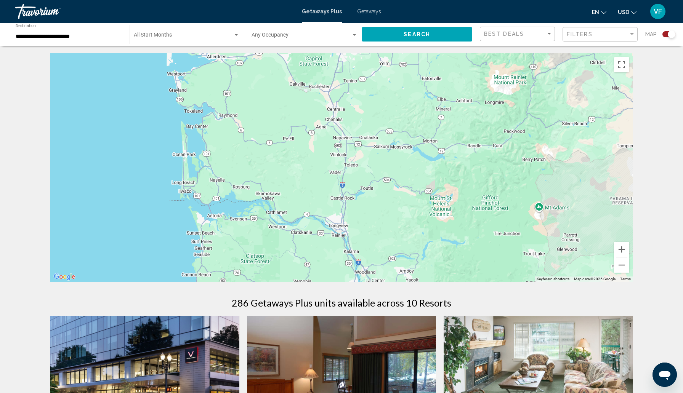
drag, startPoint x: 257, startPoint y: 116, endPoint x: 283, endPoint y: 229, distance: 116.0
click at [283, 229] on div "To activate drag with keyboard, press Alt + Enter. Once in keyboard drag state,…" at bounding box center [341, 167] width 583 height 229
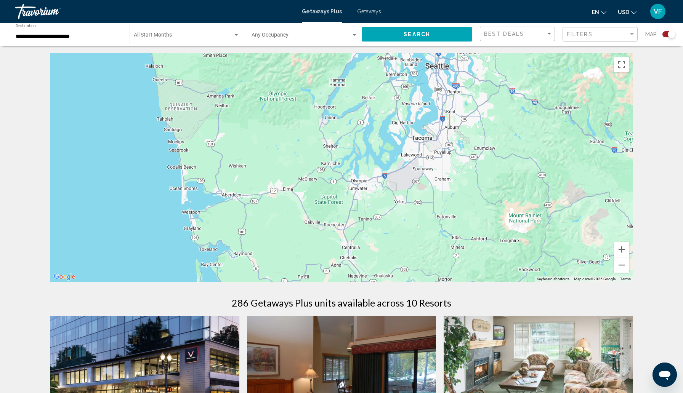
drag, startPoint x: 270, startPoint y: 110, endPoint x: 271, endPoint y: 186, distance: 75.4
click at [271, 186] on div "Main content" at bounding box center [341, 167] width 583 height 229
click at [629, 273] on button "Zoom out" at bounding box center [621, 264] width 15 height 15
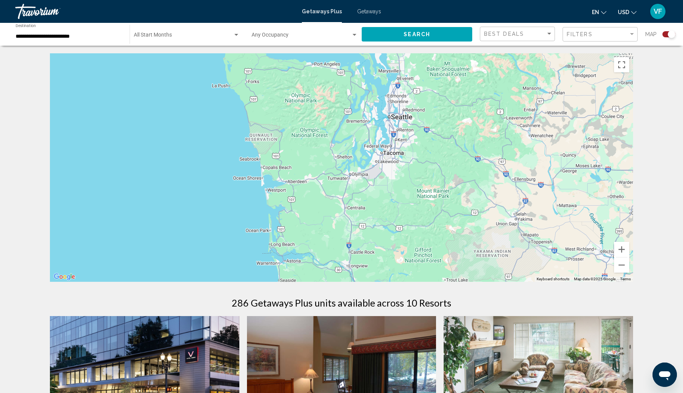
click at [41, 40] on input "**********" at bounding box center [69, 37] width 106 height 6
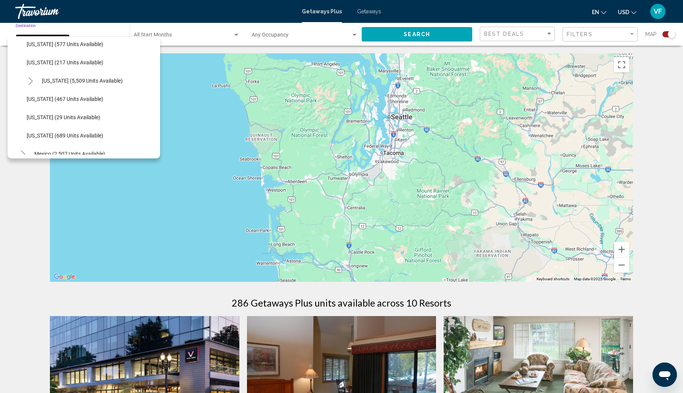
scroll to position [682, 0]
click at [59, 102] on span "[US_STATE] (467 units available)" at bounding box center [65, 99] width 77 height 6
type input "**********"
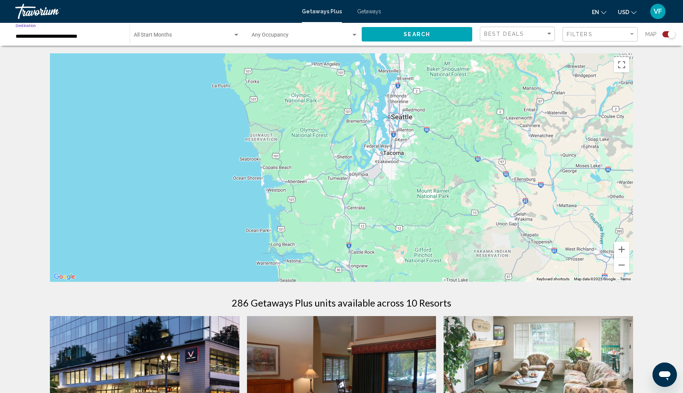
click at [381, 41] on button "Search" at bounding box center [416, 34] width 110 height 14
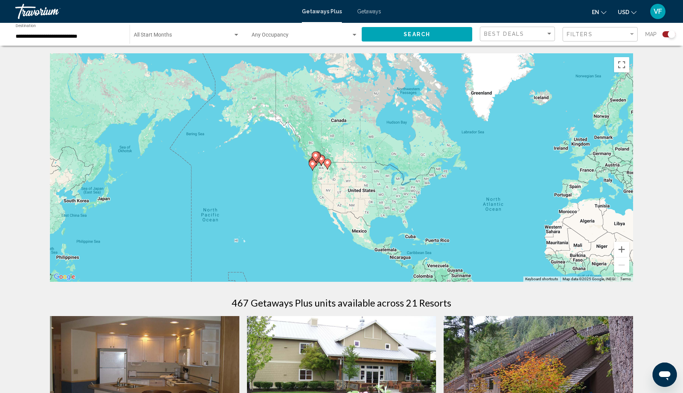
drag, startPoint x: 132, startPoint y: 147, endPoint x: 309, endPoint y: 191, distance: 182.4
click at [309, 191] on div "To activate drag with keyboard, press Alt + Enter. Once in keyboard drag state,…" at bounding box center [341, 167] width 583 height 229
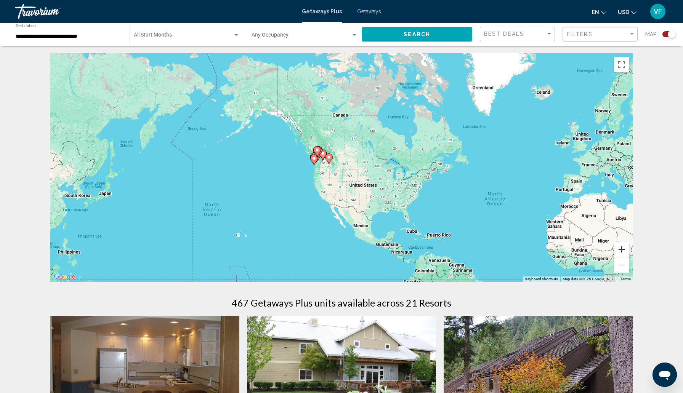
click at [629, 257] on button "Zoom in" at bounding box center [621, 249] width 15 height 15
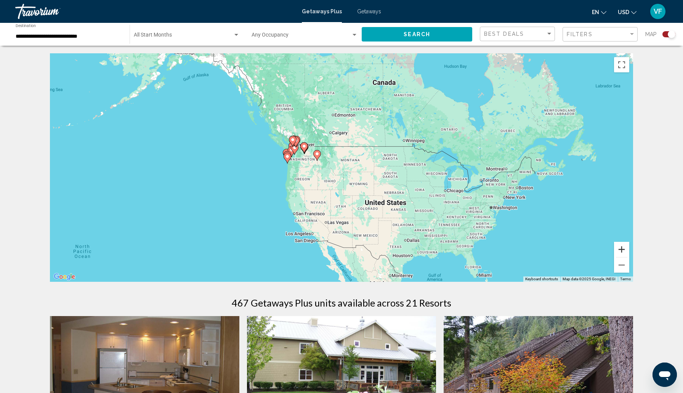
click at [629, 257] on button "Zoom in" at bounding box center [621, 249] width 15 height 15
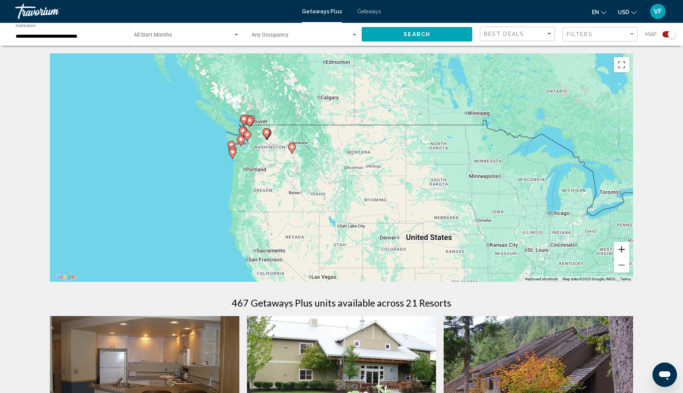
click at [629, 257] on button "Zoom in" at bounding box center [621, 249] width 15 height 15
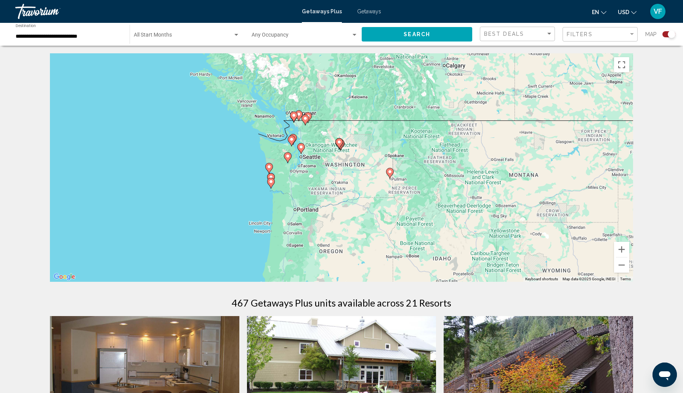
drag, startPoint x: 155, startPoint y: 122, endPoint x: 305, endPoint y: 160, distance: 155.2
click at [305, 154] on g "Main content" at bounding box center [301, 148] width 8 height 11
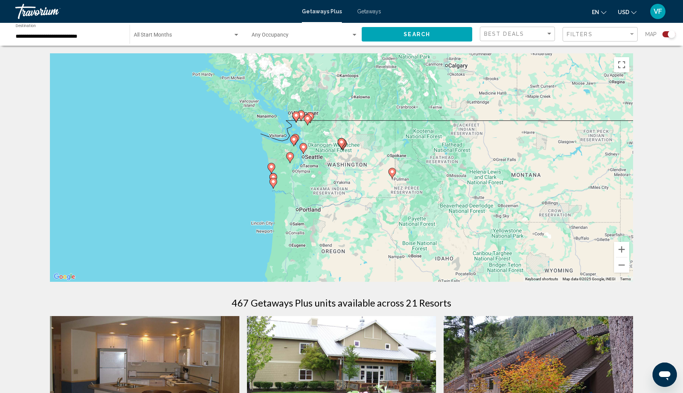
click at [274, 184] on image "Main content" at bounding box center [273, 181] width 5 height 5
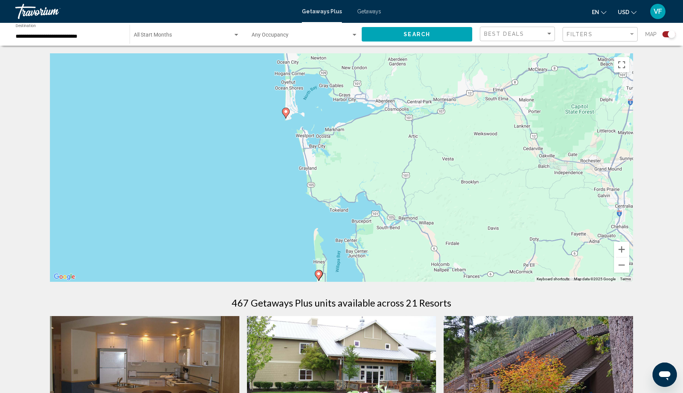
drag, startPoint x: 371, startPoint y: 96, endPoint x: 349, endPoint y: 285, distance: 190.2
click at [349, 282] on div "To activate drag with keyboard, press Alt + Enter. Once in keyboard drag state,…" at bounding box center [341, 167] width 583 height 229
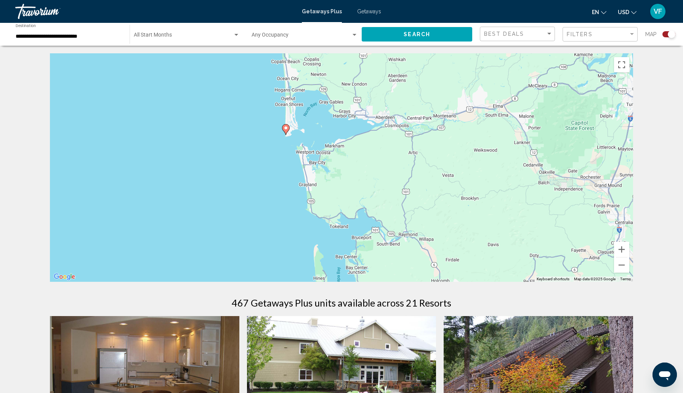
drag, startPoint x: 329, startPoint y: 112, endPoint x: 329, endPoint y: 129, distance: 17.1
click at [329, 129] on div "To activate drag with keyboard, press Alt + Enter. Once in keyboard drag state,…" at bounding box center [341, 167] width 583 height 229
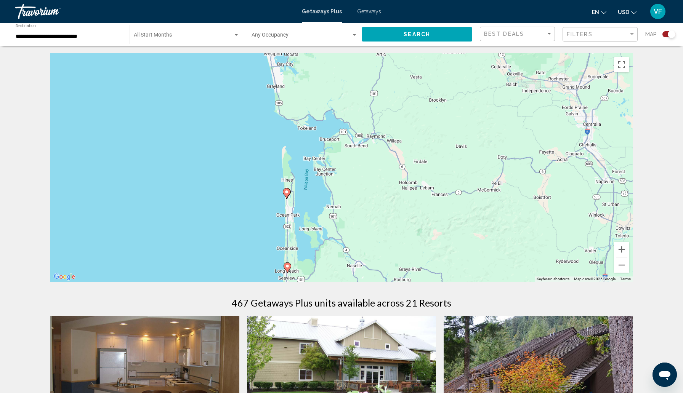
drag, startPoint x: 367, startPoint y: 159, endPoint x: 335, endPoint y: 60, distance: 104.1
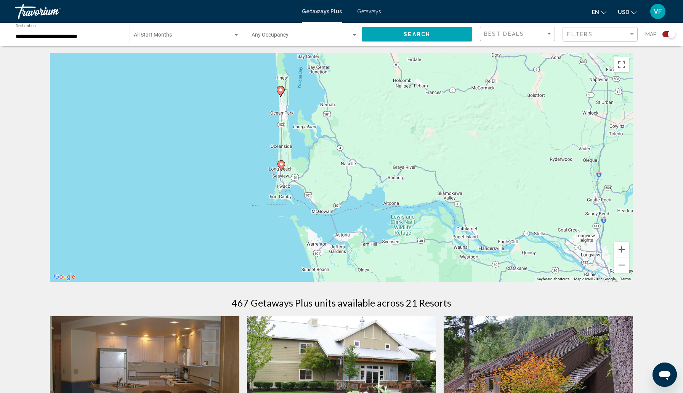
drag, startPoint x: 342, startPoint y: 209, endPoint x: 336, endPoint y: 107, distance: 101.9
click at [336, 107] on div "To activate drag with keyboard, press Alt + Enter. Once in keyboard drag state,…" at bounding box center [341, 167] width 583 height 229
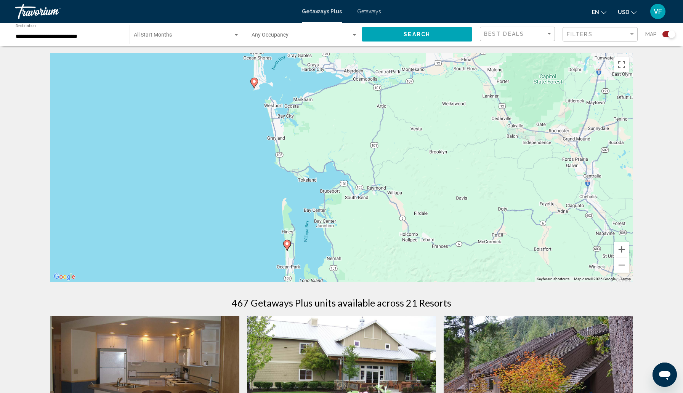
drag, startPoint x: 420, startPoint y: 112, endPoint x: 425, endPoint y: 265, distance: 153.6
click at [425, 265] on div "To activate drag with keyboard, press Alt + Enter. Once in keyboard drag state,…" at bounding box center [341, 167] width 583 height 229
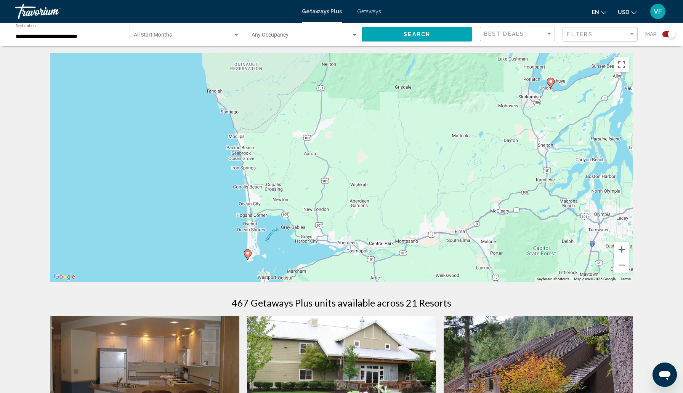
drag, startPoint x: 435, startPoint y: 103, endPoint x: 428, endPoint y: 276, distance: 173.0
click at [428, 276] on div "To activate drag with keyboard, press Alt + Enter. Once in keyboard drag state,…" at bounding box center [341, 167] width 583 height 229
click at [248, 256] on image "Main content" at bounding box center [247, 253] width 5 height 5
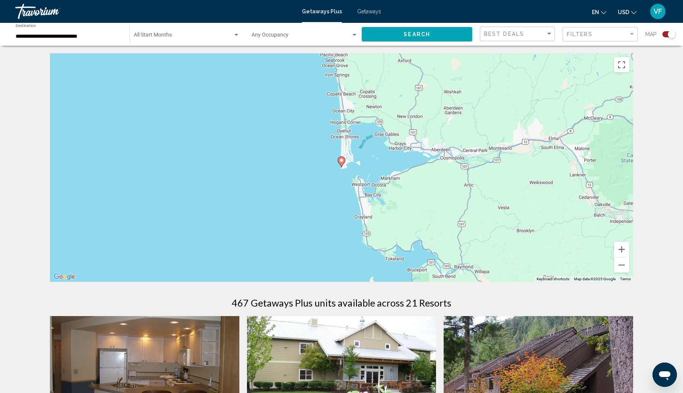
click at [342, 167] on icon "Main content" at bounding box center [341, 162] width 7 height 10
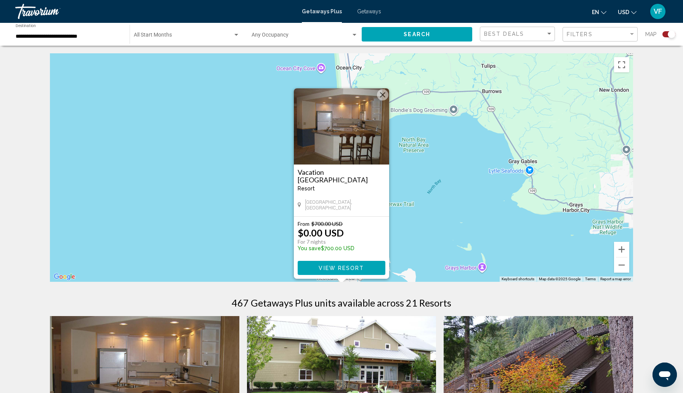
click at [345, 271] on span "View Resort" at bounding box center [340, 268] width 45 height 6
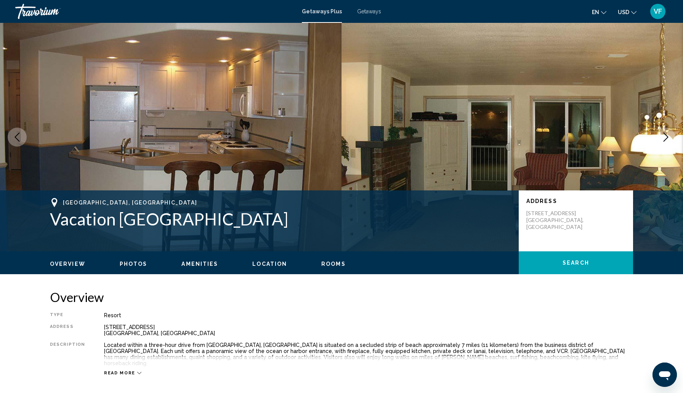
click at [663, 142] on icon "Next image" at bounding box center [665, 137] width 9 height 9
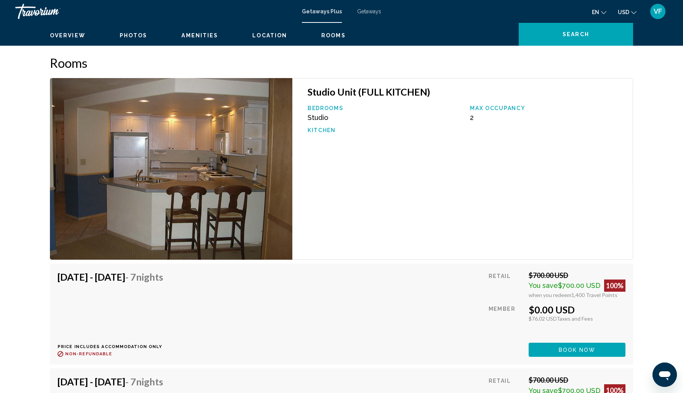
scroll to position [1173, 0]
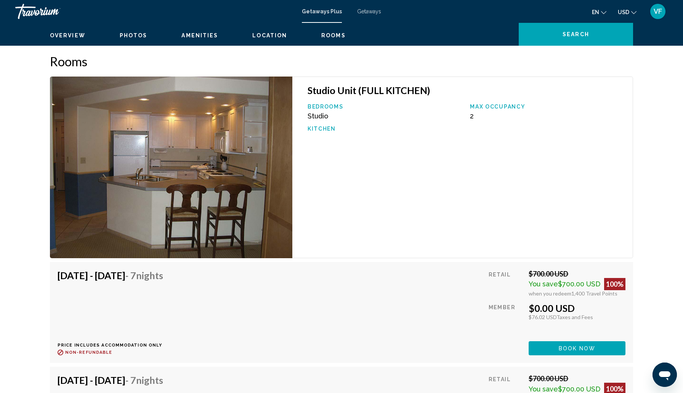
click at [629, 29] on button "Zoom out" at bounding box center [621, 21] width 15 height 15
drag, startPoint x: 480, startPoint y: 237, endPoint x: 461, endPoint y: 351, distance: 115.8
drag, startPoint x: 394, startPoint y: 136, endPoint x: 403, endPoint y: 364, distance: 227.9
click at [403, 364] on div "Overview Type Resort All-Inclusive No All-Inclusive Address [STREET_ADDRESS] De…" at bounding box center [341, 221] width 590 height 2209
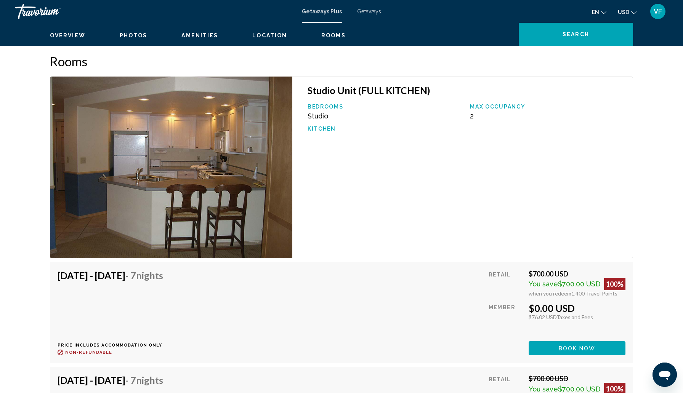
drag, startPoint x: 431, startPoint y: 161, endPoint x: 435, endPoint y: 310, distance: 149.3
drag, startPoint x: 369, startPoint y: 121, endPoint x: 377, endPoint y: 258, distance: 136.9
drag, startPoint x: 339, startPoint y: 121, endPoint x: 344, endPoint y: 229, distance: 107.5
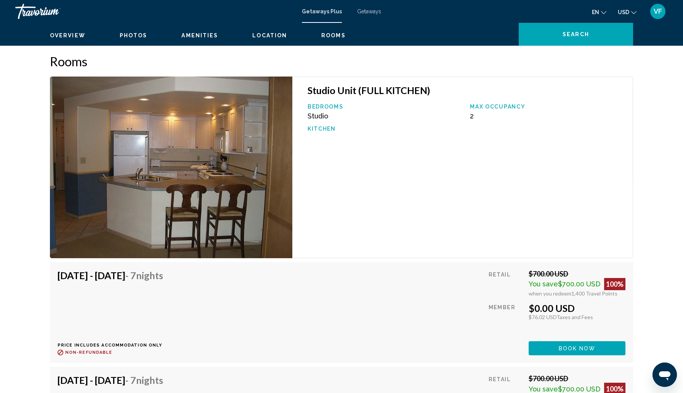
drag, startPoint x: 311, startPoint y: 108, endPoint x: 316, endPoint y: 205, distance: 97.2
drag, startPoint x: 287, startPoint y: 97, endPoint x: 321, endPoint y: 206, distance: 114.4
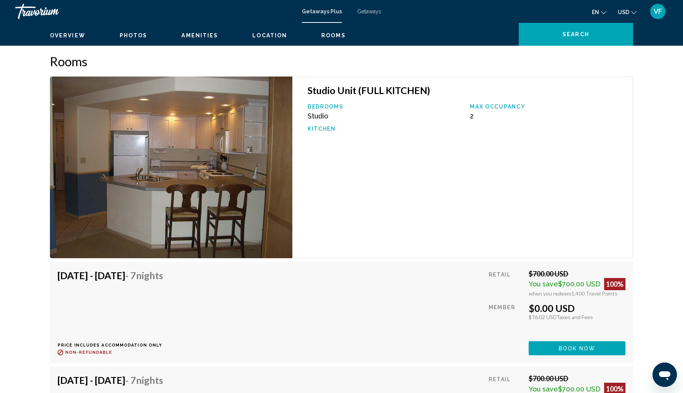
drag, startPoint x: 330, startPoint y: 132, endPoint x: 355, endPoint y: 227, distance: 98.5
drag, startPoint x: 304, startPoint y: 118, endPoint x: 343, endPoint y: 211, distance: 100.7
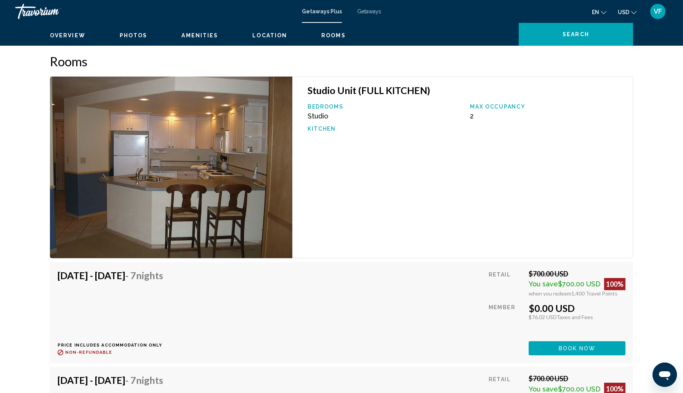
drag, startPoint x: 229, startPoint y: 118, endPoint x: 295, endPoint y: 269, distance: 165.2
drag, startPoint x: 264, startPoint y: 121, endPoint x: 326, endPoint y: 274, distance: 165.0
click at [629, 29] on button "Zoom out" at bounding box center [621, 21] width 15 height 15
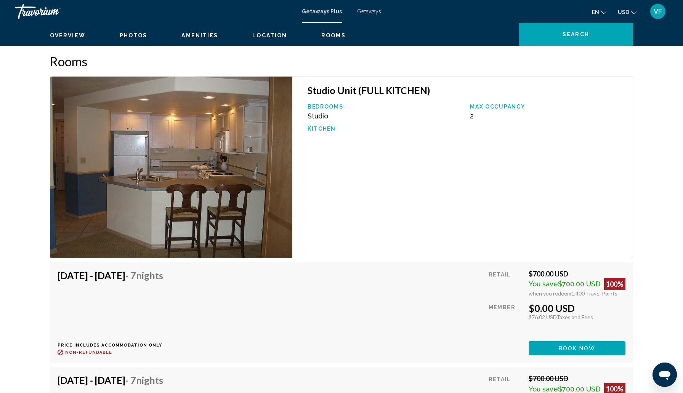
drag, startPoint x: 255, startPoint y: 134, endPoint x: 296, endPoint y: 294, distance: 165.5
drag, startPoint x: 335, startPoint y: 121, endPoint x: 349, endPoint y: 309, distance: 187.6
drag, startPoint x: 300, startPoint y: 91, endPoint x: 315, endPoint y: 253, distance: 163.0
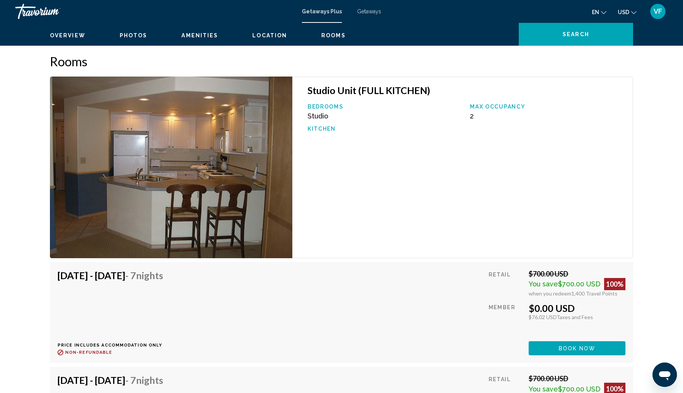
drag, startPoint x: 262, startPoint y: 122, endPoint x: 301, endPoint y: 256, distance: 138.7
drag, startPoint x: 229, startPoint y: 115, endPoint x: 289, endPoint y: 241, distance: 140.0
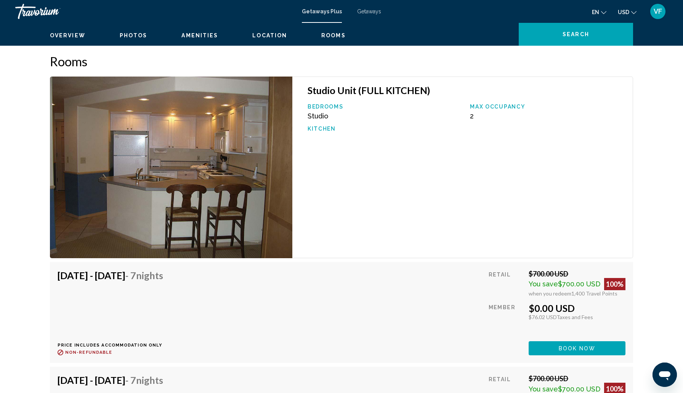
drag, startPoint x: 197, startPoint y: 128, endPoint x: 309, endPoint y: 307, distance: 211.1
drag, startPoint x: 282, startPoint y: 87, endPoint x: 317, endPoint y: 272, distance: 188.3
drag, startPoint x: 370, startPoint y: 102, endPoint x: 328, endPoint y: 311, distance: 213.7
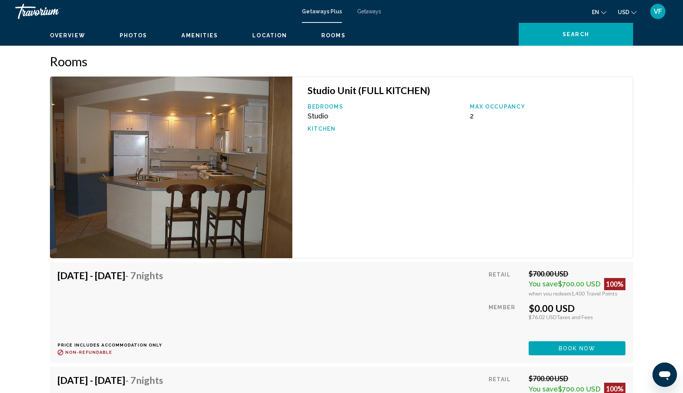
click at [629, 29] on button "Zoom out" at bounding box center [621, 21] width 15 height 15
drag, startPoint x: 434, startPoint y: 286, endPoint x: 372, endPoint y: 149, distance: 151.4
drag, startPoint x: 386, startPoint y: 166, endPoint x: 327, endPoint y: 41, distance: 138.0
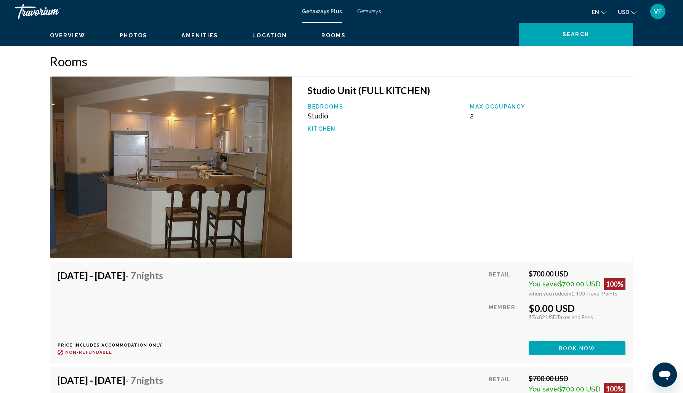
click at [327, 41] on div "[GEOGRAPHIC_DATA], [GEOGRAPHIC_DATA] Vacation [GEOGRAPHIC_DATA] Address [STREET…" at bounding box center [341, 88] width 683 height 2476
click at [629, 29] on button "Zoom out" at bounding box center [621, 21] width 15 height 15
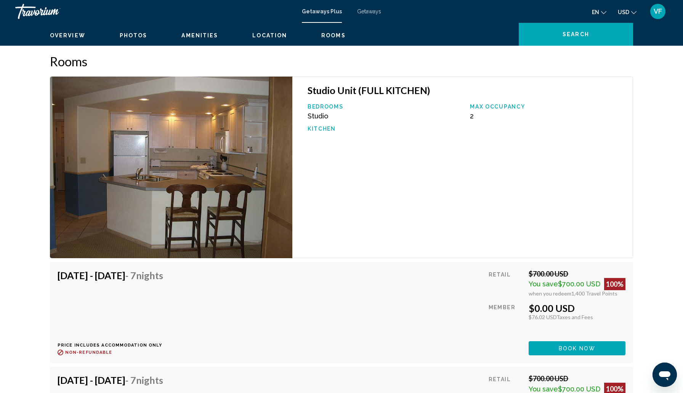
click at [629, 29] on button "Zoom out" at bounding box center [621, 21] width 15 height 15
click at [589, 38] on span "Search" at bounding box center [575, 35] width 27 height 6
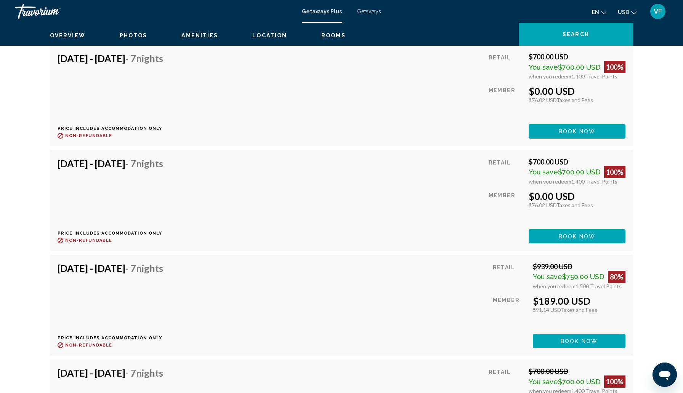
scroll to position [1495, 0]
click at [583, 38] on span "Search" at bounding box center [575, 35] width 27 height 6
click at [589, 38] on span "Search" at bounding box center [575, 35] width 27 height 6
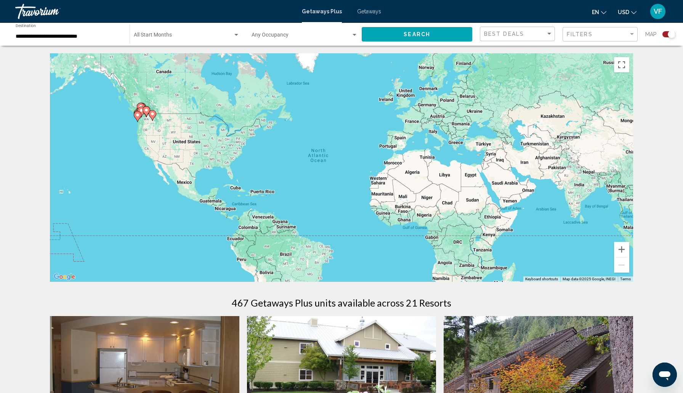
click at [149, 167] on div "To activate drag with keyboard, press Alt + Enter. Once in keyboard drag state,…" at bounding box center [341, 167] width 583 height 229
click at [118, 42] on div "**********" at bounding box center [68, 34] width 114 height 21
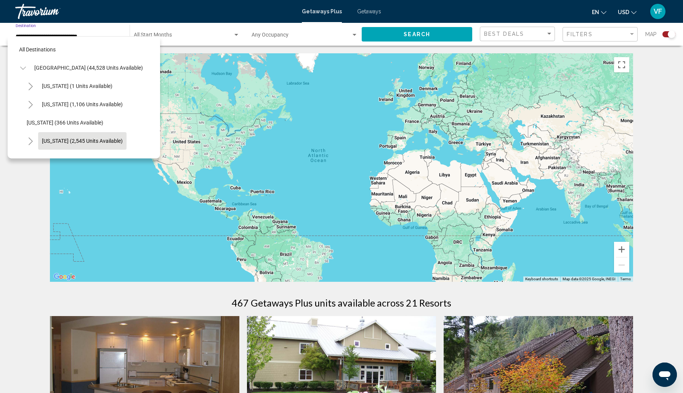
click at [67, 144] on span "[US_STATE] (2,545 units available)" at bounding box center [82, 141] width 81 height 6
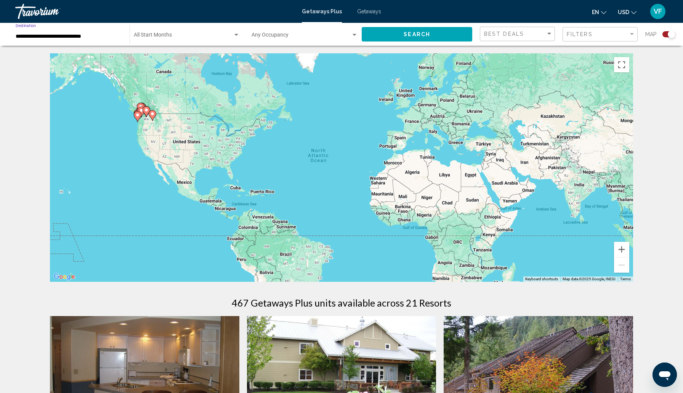
click at [376, 41] on button "Search" at bounding box center [416, 34] width 110 height 14
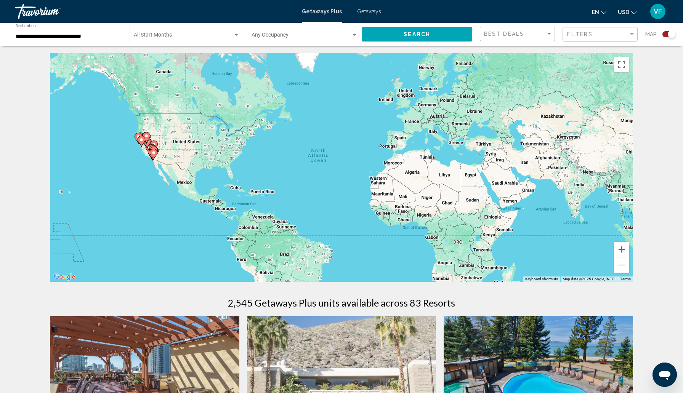
click at [154, 155] on image "Main content" at bounding box center [153, 152] width 5 height 5
type input "**********"
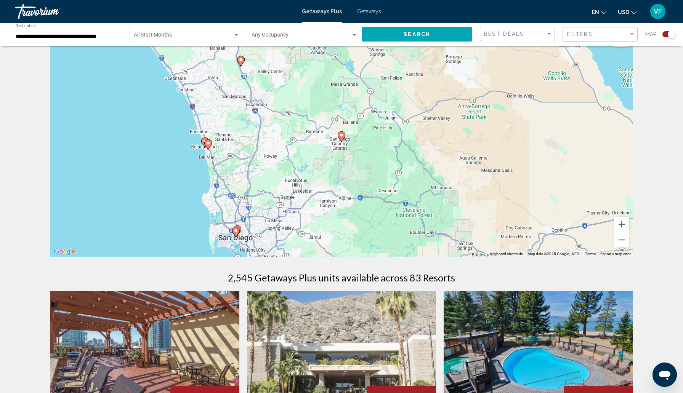
scroll to position [30, 0]
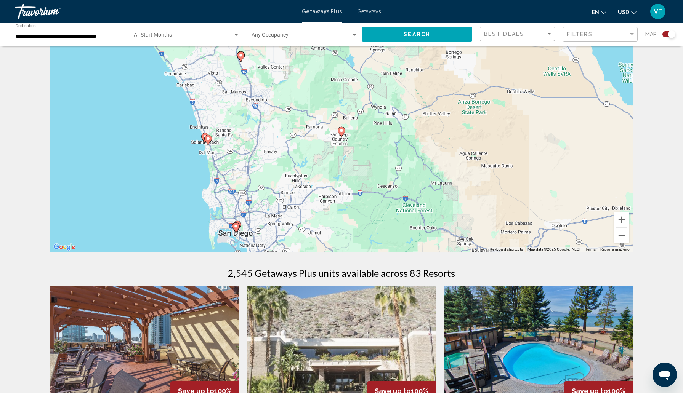
click at [236, 229] on image "Main content" at bounding box center [235, 226] width 5 height 5
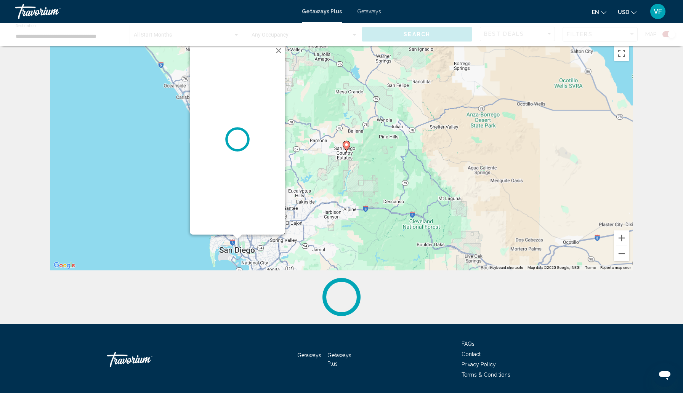
scroll to position [0, 0]
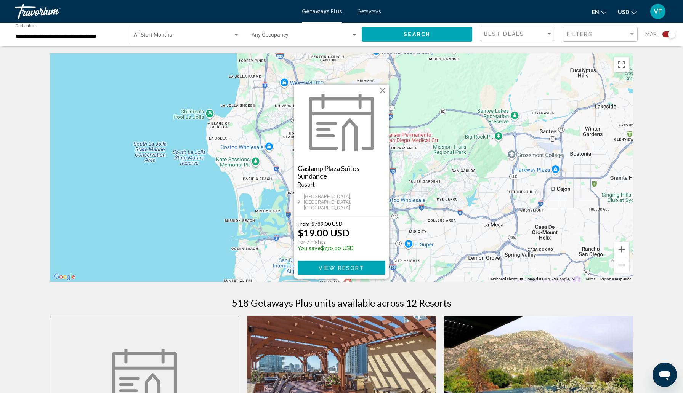
click at [217, 228] on div "To activate drag with keyboard, press Alt + Enter. Once in keyboard drag state,…" at bounding box center [341, 167] width 583 height 229
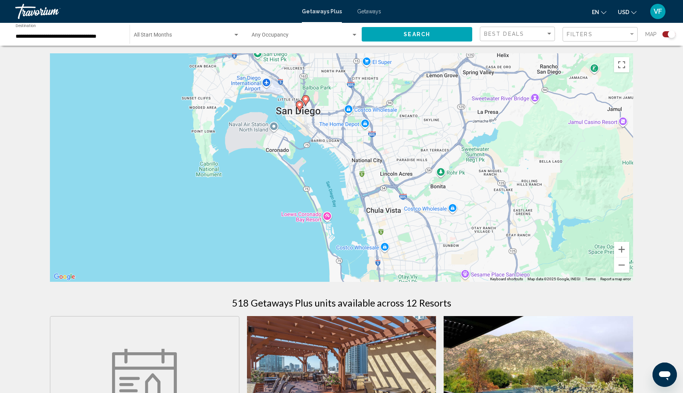
drag, startPoint x: 387, startPoint y: 243, endPoint x: 345, endPoint y: 59, distance: 189.0
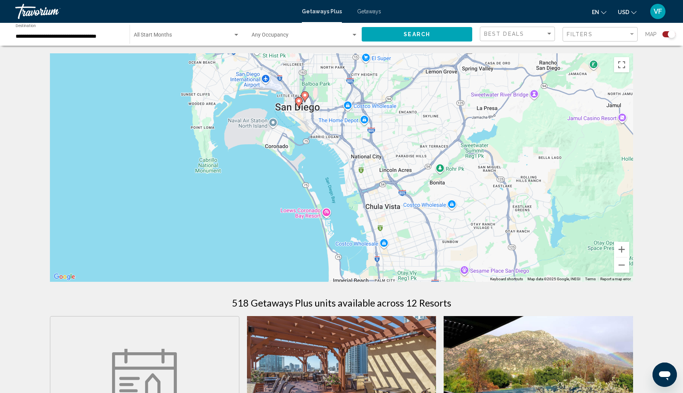
click at [307, 98] on image "Main content" at bounding box center [304, 95] width 5 height 5
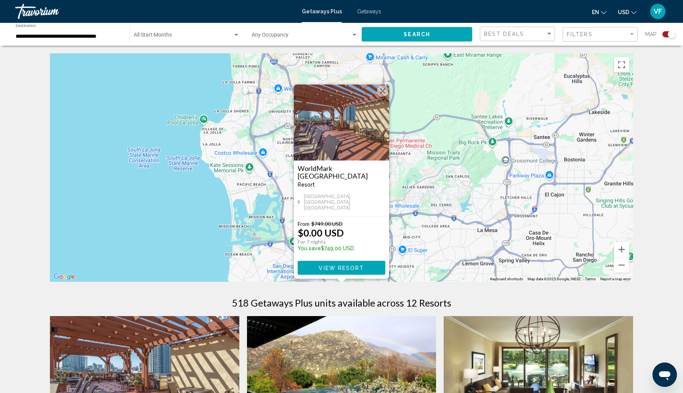
click at [334, 113] on img "Main content" at bounding box center [341, 123] width 95 height 76
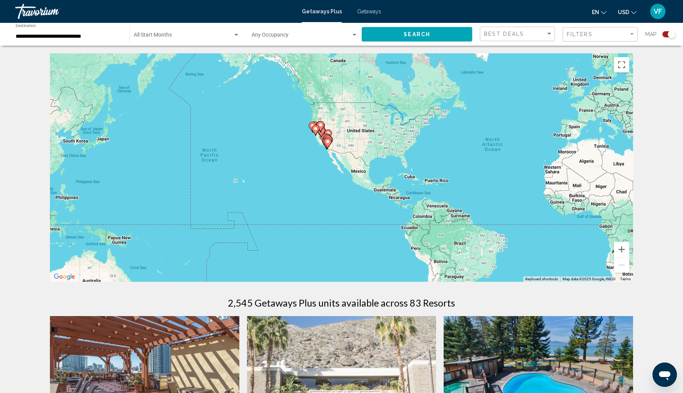
drag, startPoint x: 279, startPoint y: 189, endPoint x: 457, endPoint y: 186, distance: 177.9
click at [457, 185] on div "To activate drag with keyboard, press Alt + Enter. Once in keyboard drag state,…" at bounding box center [341, 167] width 583 height 229
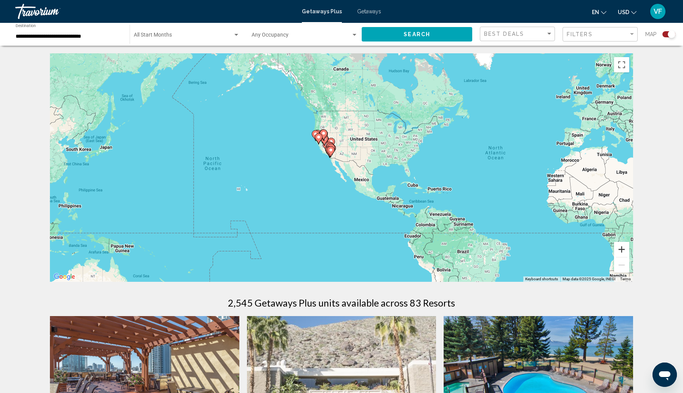
click at [629, 257] on button "Zoom in" at bounding box center [621, 249] width 15 height 15
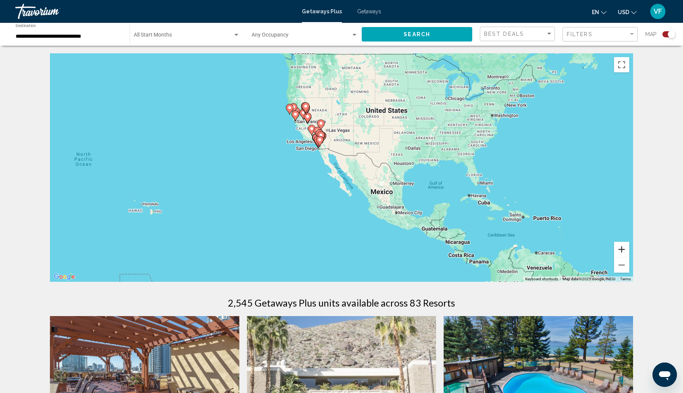
click at [629, 257] on button "Zoom in" at bounding box center [621, 249] width 15 height 15
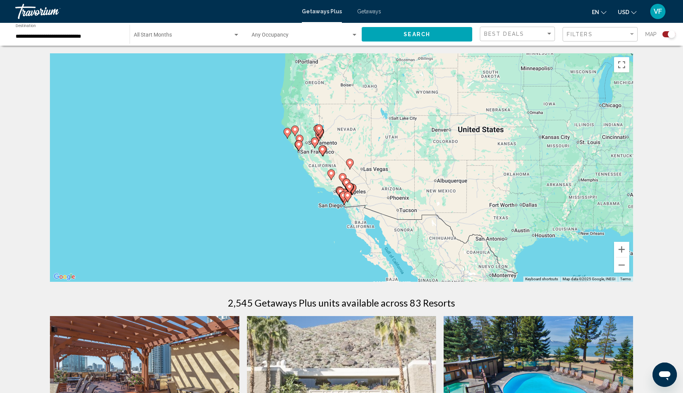
drag, startPoint x: 278, startPoint y: 116, endPoint x: 327, endPoint y: 194, distance: 91.9
click at [327, 194] on div "To activate drag with keyboard, press Alt + Enter. Once in keyboard drag state,…" at bounding box center [341, 167] width 583 height 229
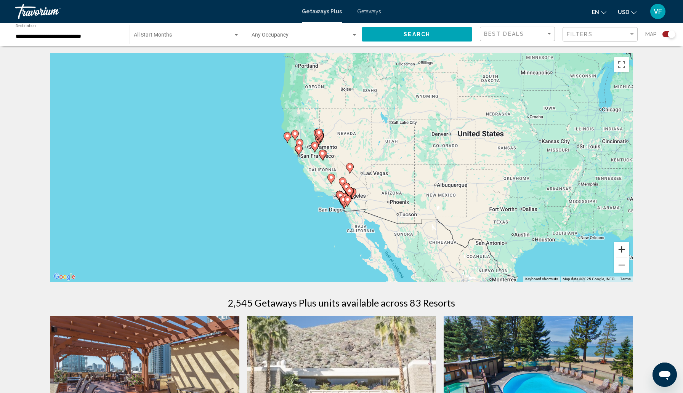
click at [629, 257] on button "Zoom in" at bounding box center [621, 249] width 15 height 15
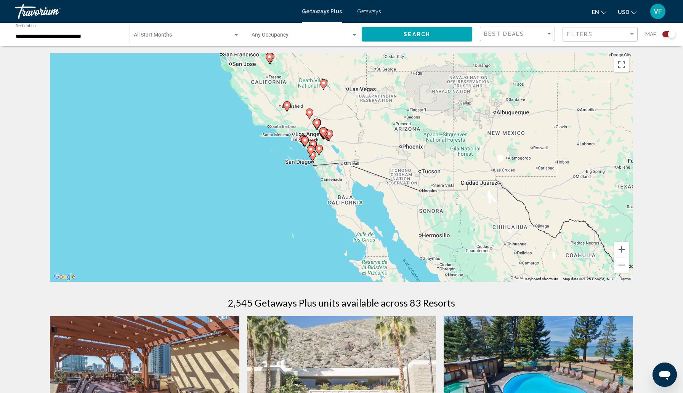
drag, startPoint x: 422, startPoint y: 238, endPoint x: 387, endPoint y: 150, distance: 94.3
click at [387, 150] on div "To activate drag with keyboard, press Alt + Enter. Once in keyboard drag state,…" at bounding box center [341, 167] width 583 height 229
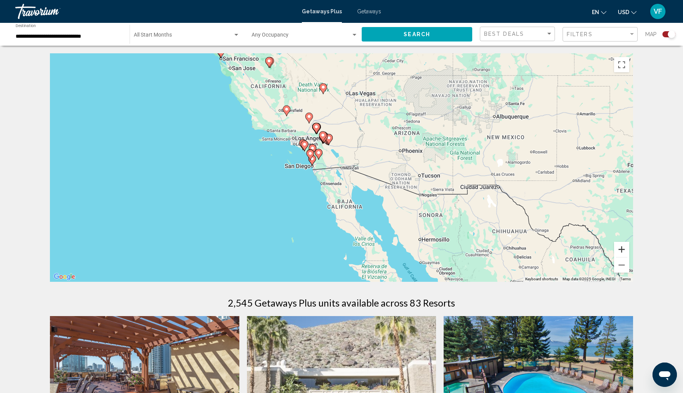
click at [629, 257] on button "Zoom in" at bounding box center [621, 249] width 15 height 15
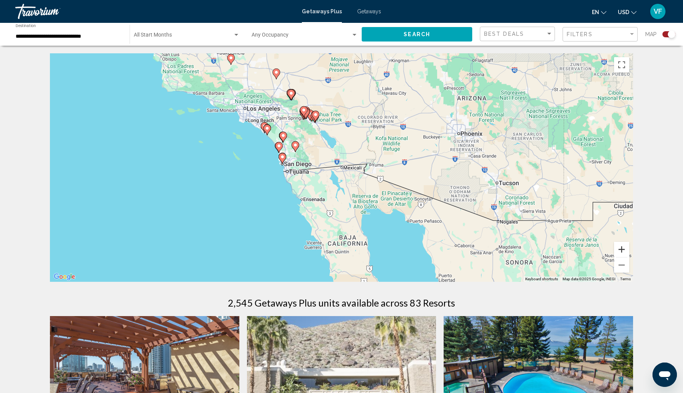
click at [629, 257] on button "Zoom in" at bounding box center [621, 249] width 15 height 15
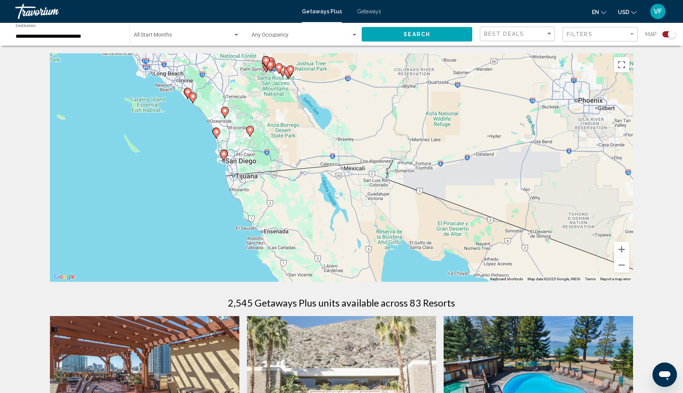
click at [194, 99] on image "Main content" at bounding box center [192, 96] width 5 height 5
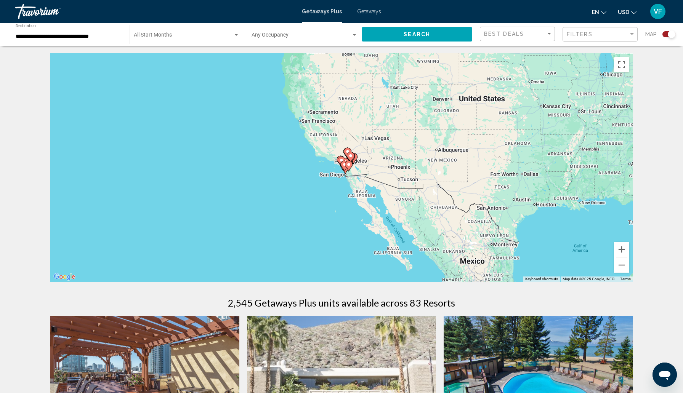
click at [341, 163] on image "Main content" at bounding box center [341, 160] width 5 height 5
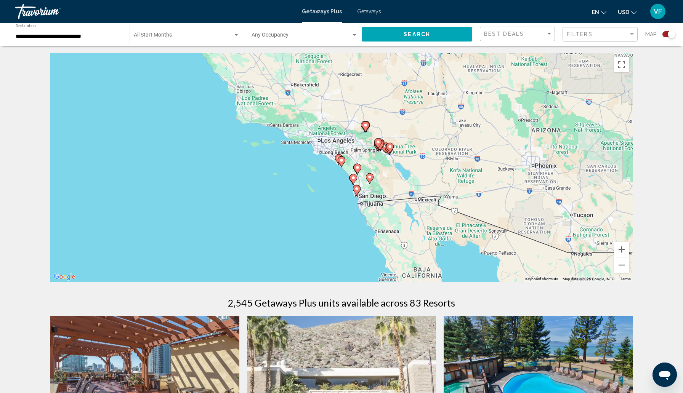
click at [337, 165] on icon "Main content" at bounding box center [338, 160] width 7 height 10
type input "**********"
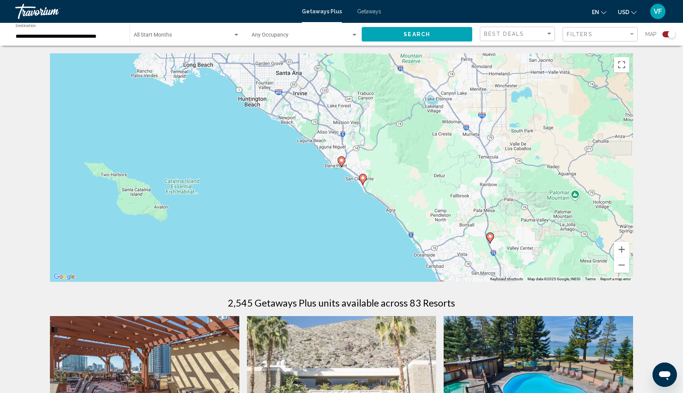
click at [340, 163] on image "Main content" at bounding box center [341, 160] width 5 height 5
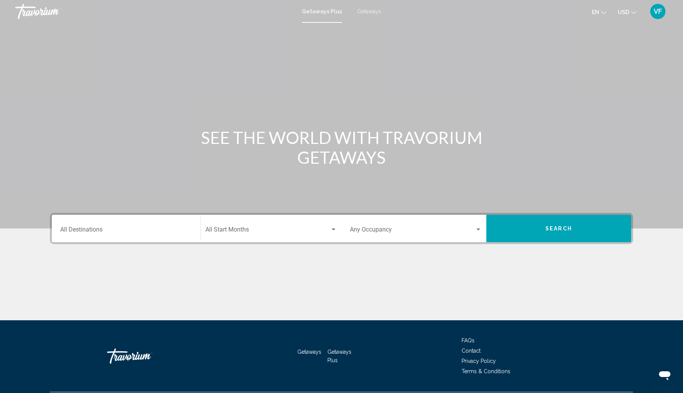
click at [572, 232] on span "Search" at bounding box center [558, 229] width 27 height 6
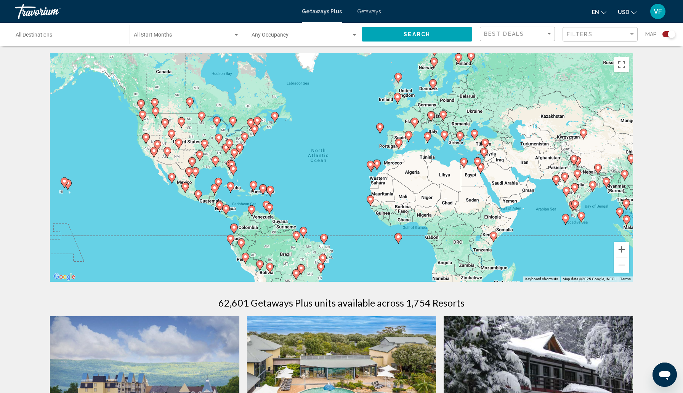
click at [662, 37] on div "Search widget" at bounding box center [668, 34] width 13 height 6
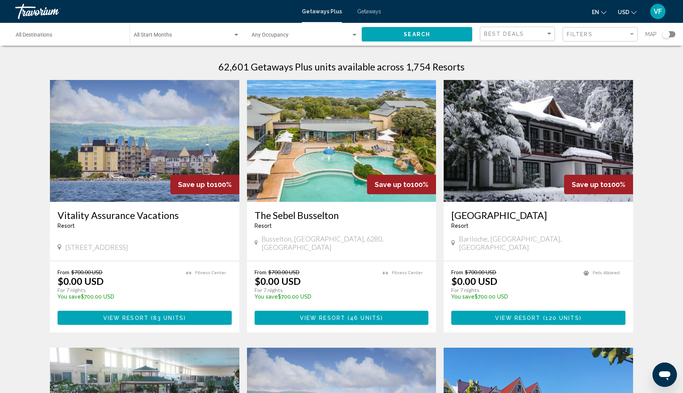
click at [671, 37] on div "Search widget" at bounding box center [668, 34] width 13 height 6
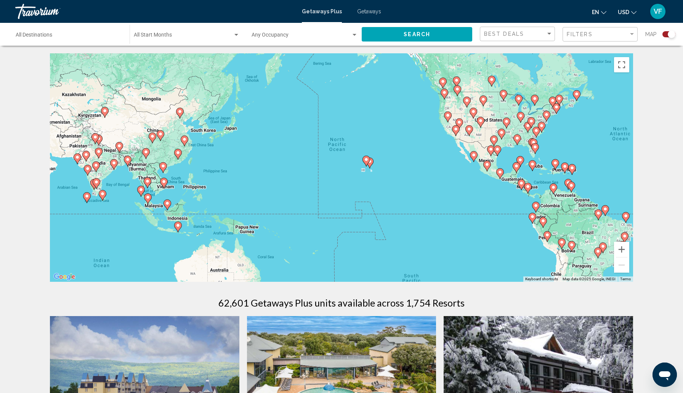
drag, startPoint x: 81, startPoint y: 190, endPoint x: 384, endPoint y: 168, distance: 303.2
click at [384, 168] on div "To activate drag with keyboard, press Alt + Enter. Once in keyboard drag state,…" at bounding box center [341, 167] width 583 height 229
click at [370, 164] on image "Main content" at bounding box center [369, 161] width 5 height 5
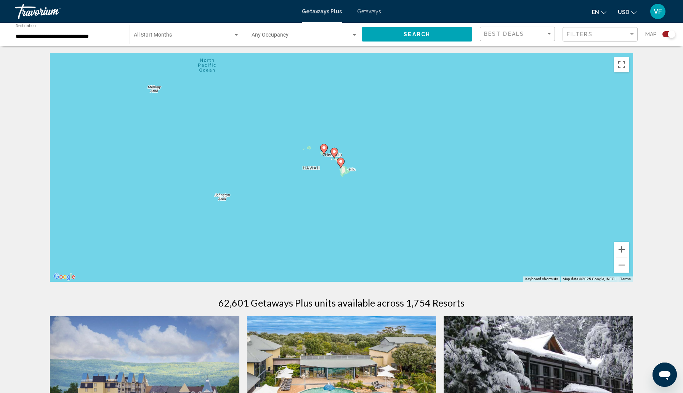
click at [335, 158] on icon "Main content" at bounding box center [334, 153] width 7 height 10
type input "**********"
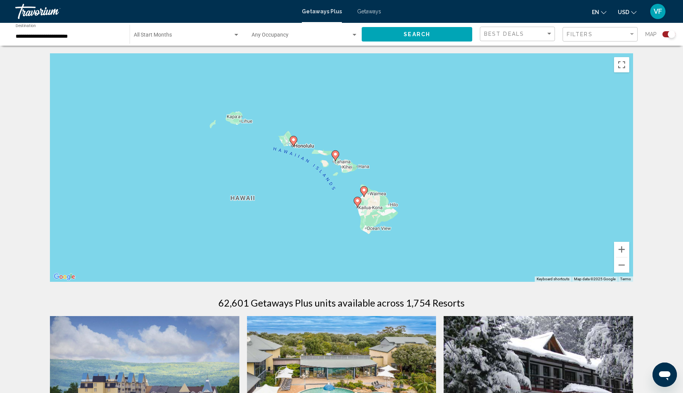
click at [336, 157] on image "Main content" at bounding box center [335, 154] width 5 height 5
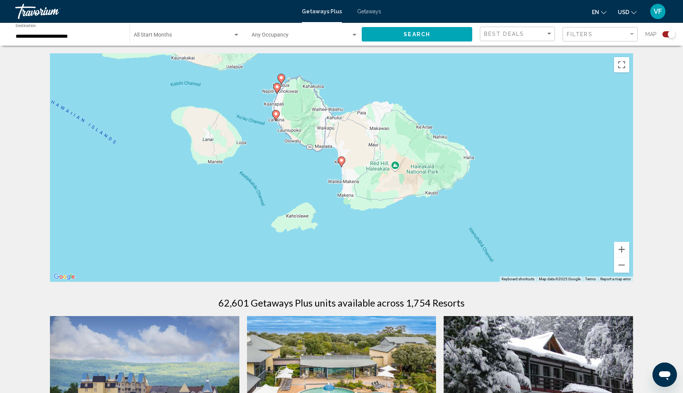
click at [277, 116] on image "Main content" at bounding box center [275, 114] width 5 height 5
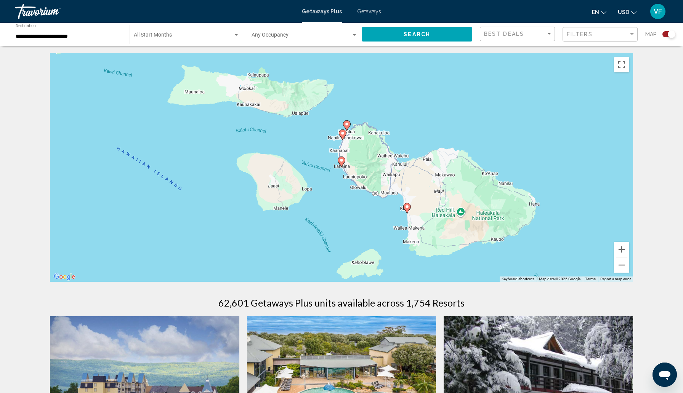
click at [342, 163] on image "Main content" at bounding box center [341, 160] width 5 height 5
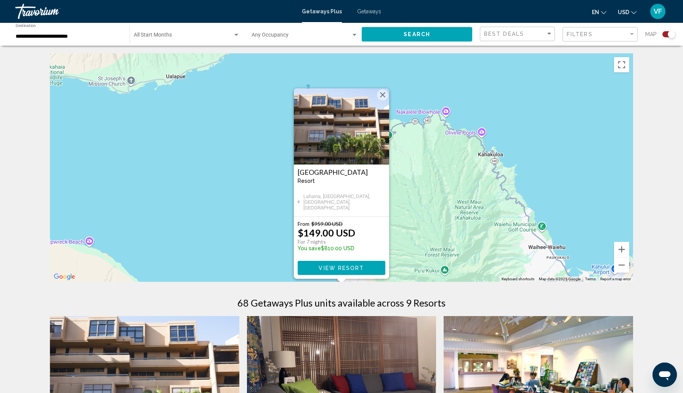
scroll to position [3, 0]
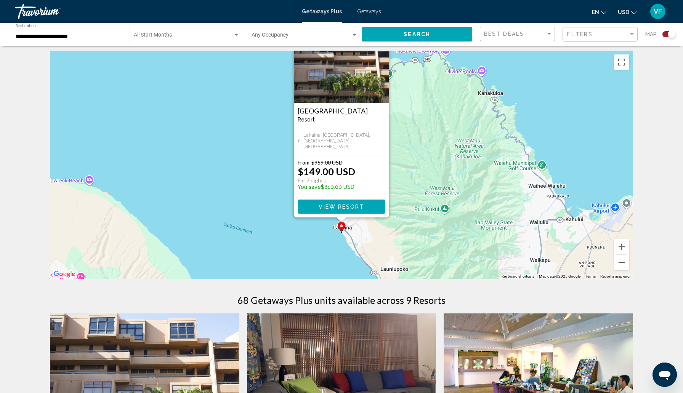
drag, startPoint x: 536, startPoint y: 182, endPoint x: 528, endPoint y: 71, distance: 111.5
click at [528, 71] on div "To activate drag with keyboard, press Alt + Enter. Once in keyboard drag state,…" at bounding box center [341, 165] width 583 height 229
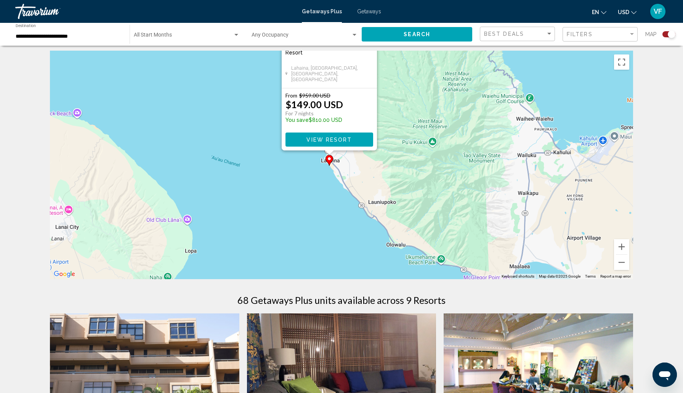
click at [430, 346] on img "Main content" at bounding box center [341, 374] width 189 height 122
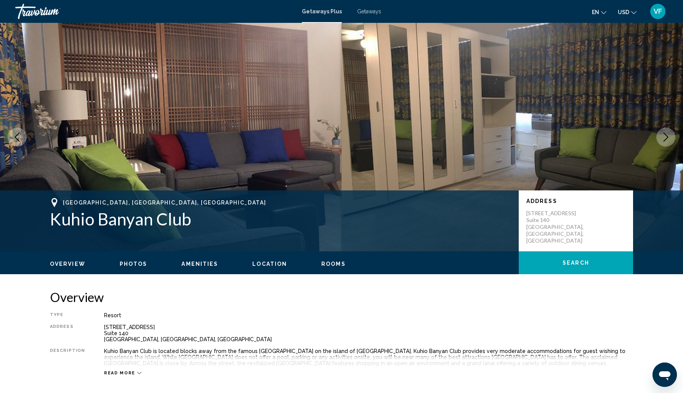
click at [664, 142] on icon "Next image" at bounding box center [665, 137] width 9 height 9
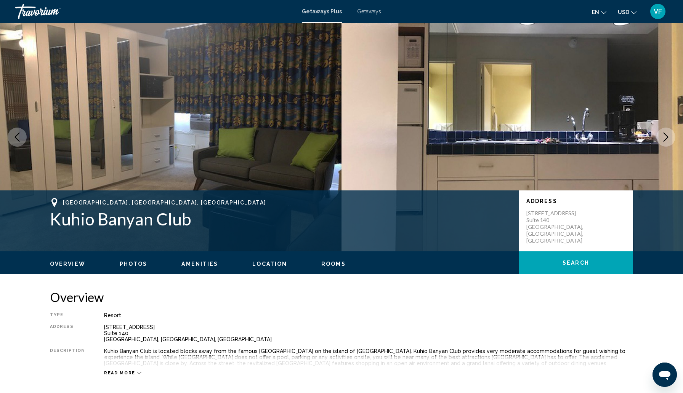
click at [663, 142] on icon "Next image" at bounding box center [665, 137] width 5 height 9
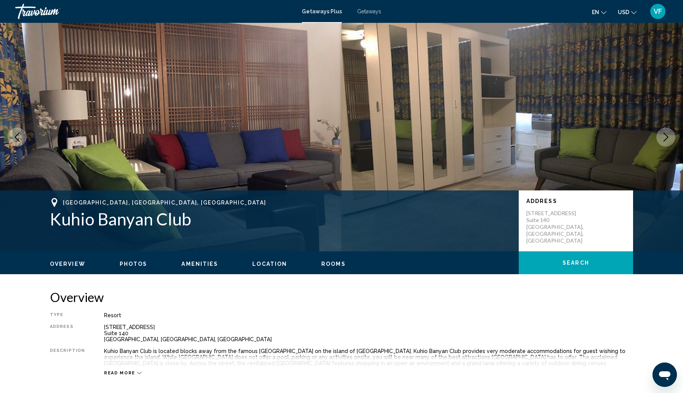
click at [663, 142] on icon "Next image" at bounding box center [665, 137] width 5 height 9
